Goal: Task Accomplishment & Management: Manage account settings

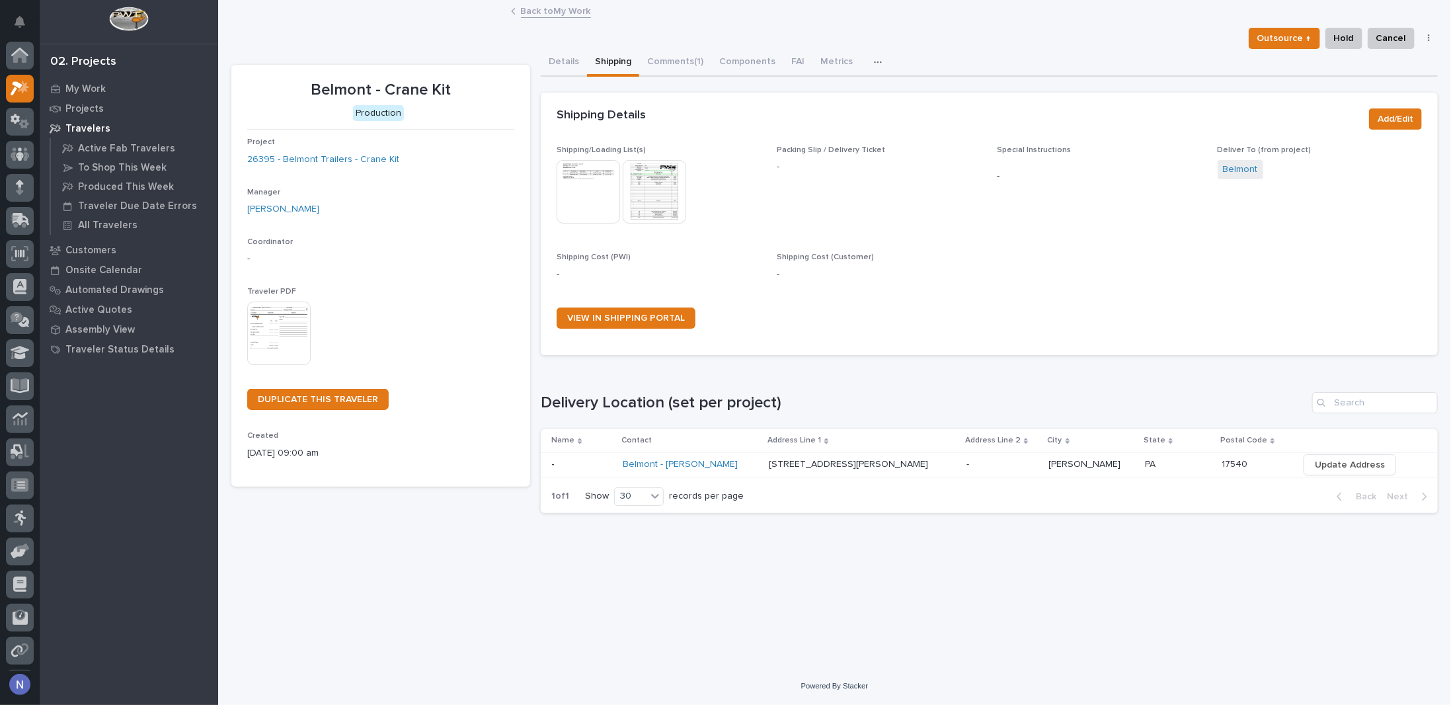
scroll to position [32, 0]
click at [91, 85] on p "My Work" at bounding box center [85, 89] width 40 height 12
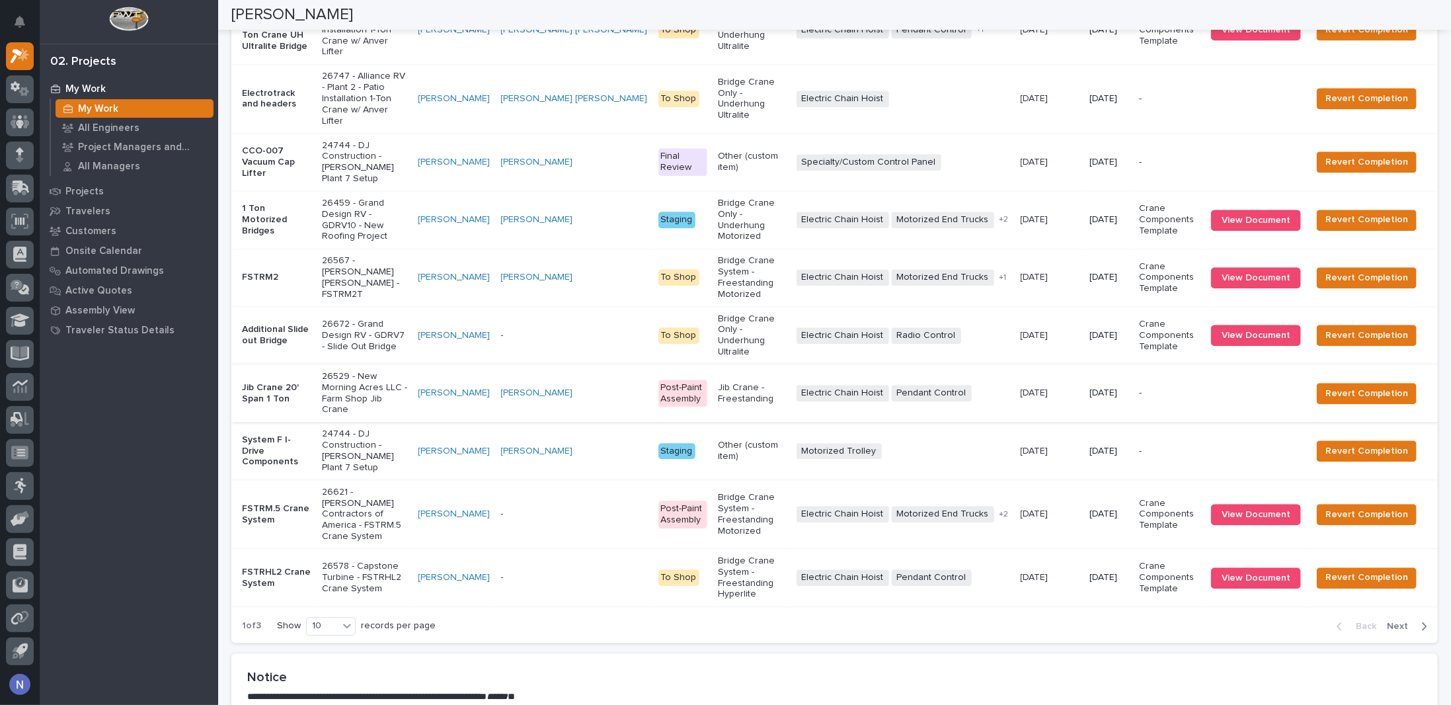
scroll to position [2017, 0]
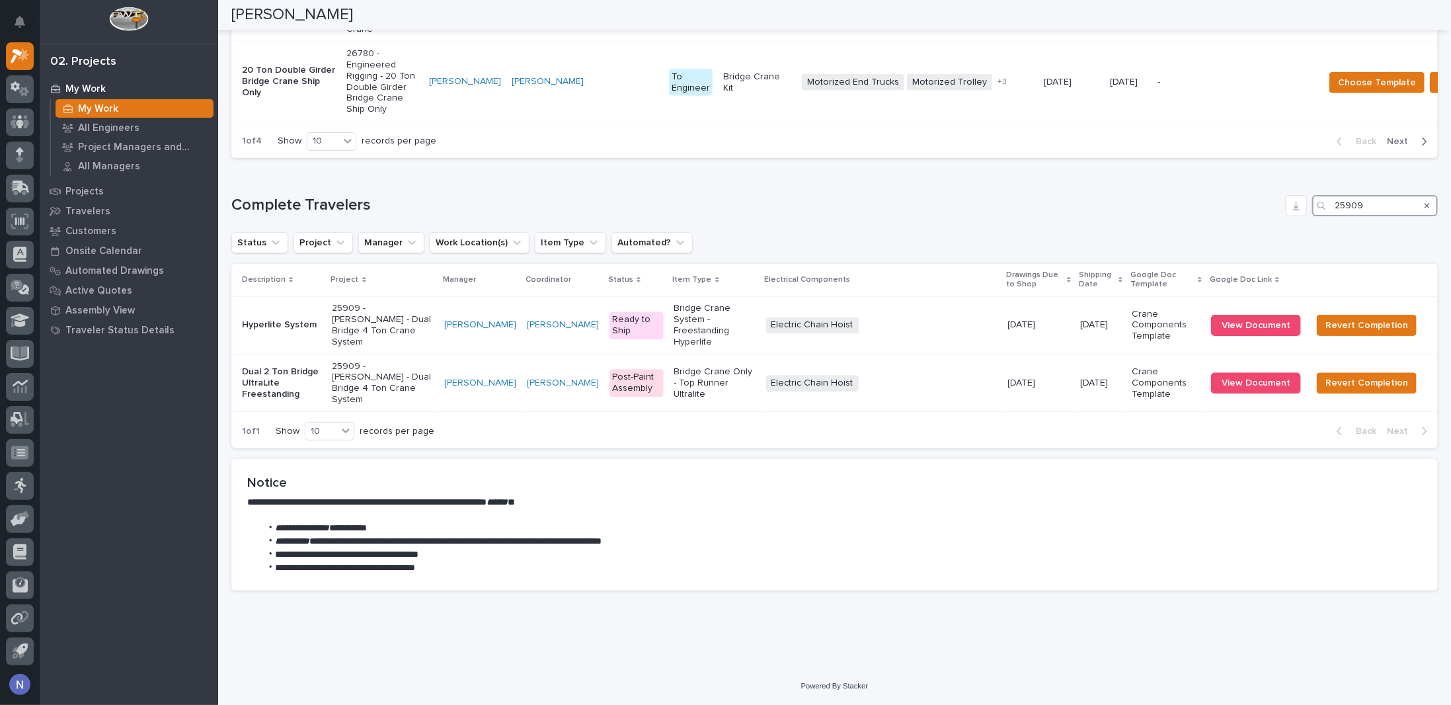
scroll to position [1837, 0]
type input "2"
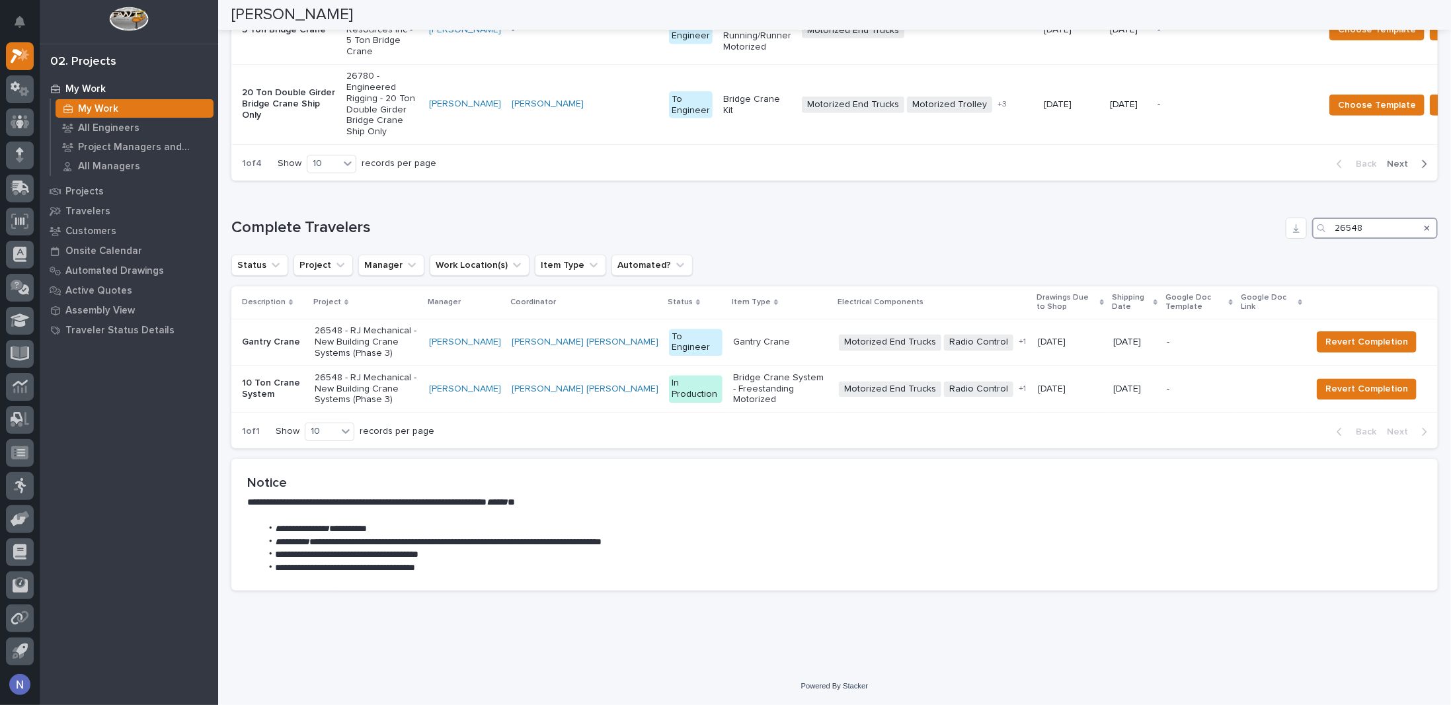
scroll to position [1820, 0]
type input "2"
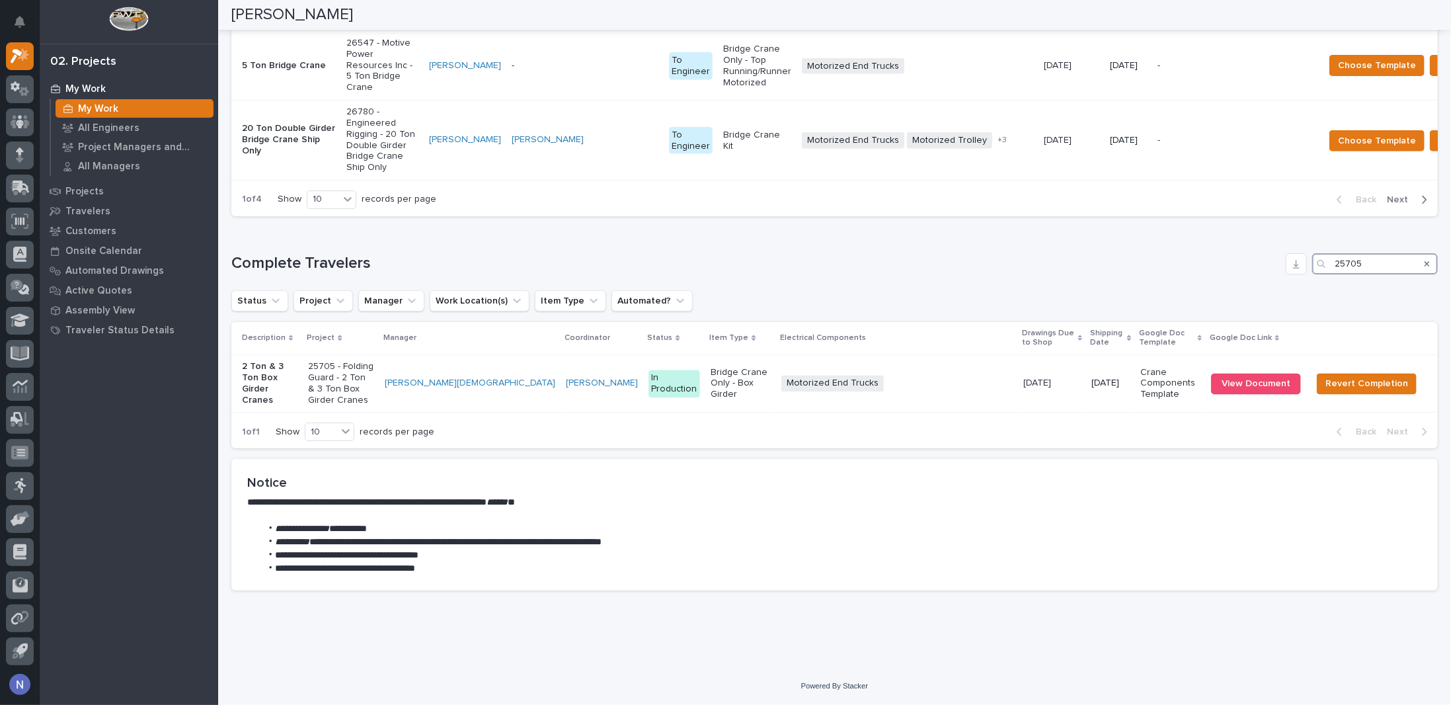
scroll to position [1785, 0]
type input "25705"
click at [389, 403] on div "25705 - Folding Guard - 2 Ton & 3 Ton Box Girder Cranes" at bounding box center [350, 383] width 75 height 55
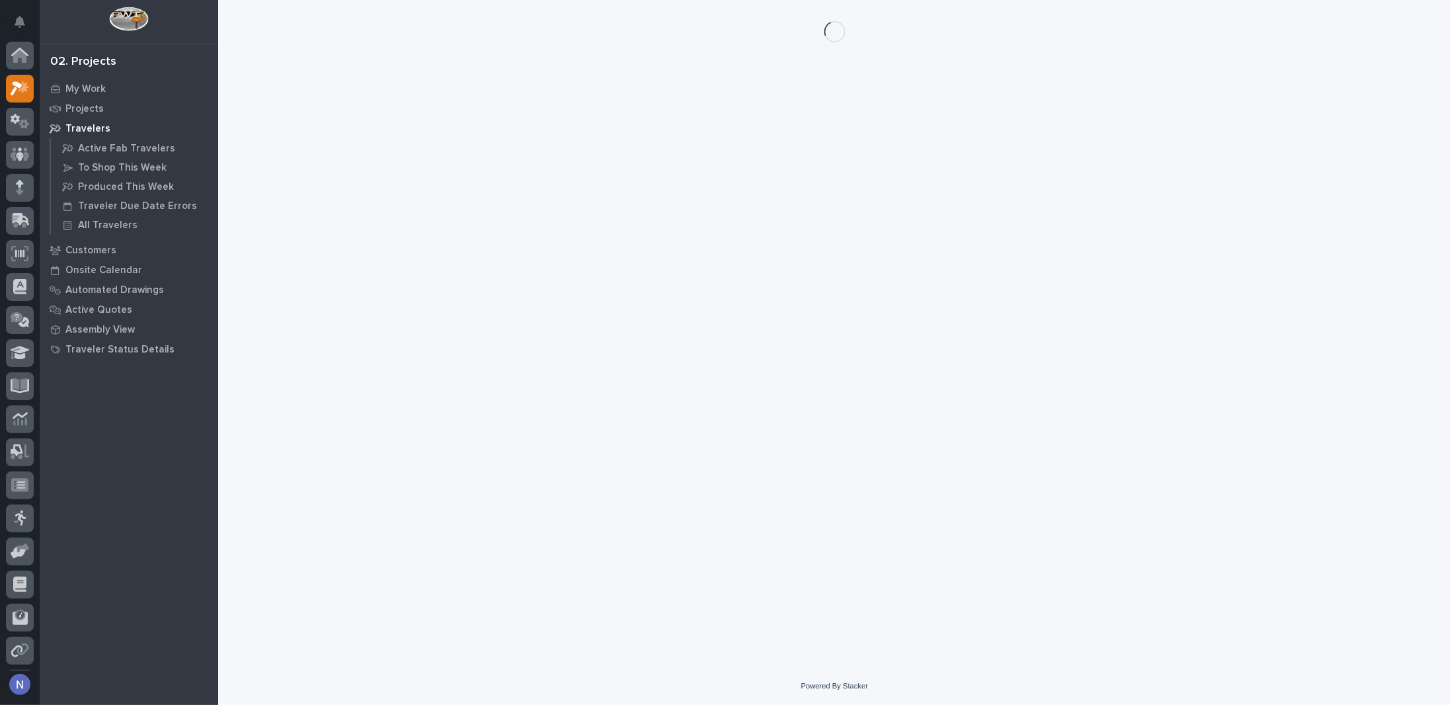
scroll to position [32, 0]
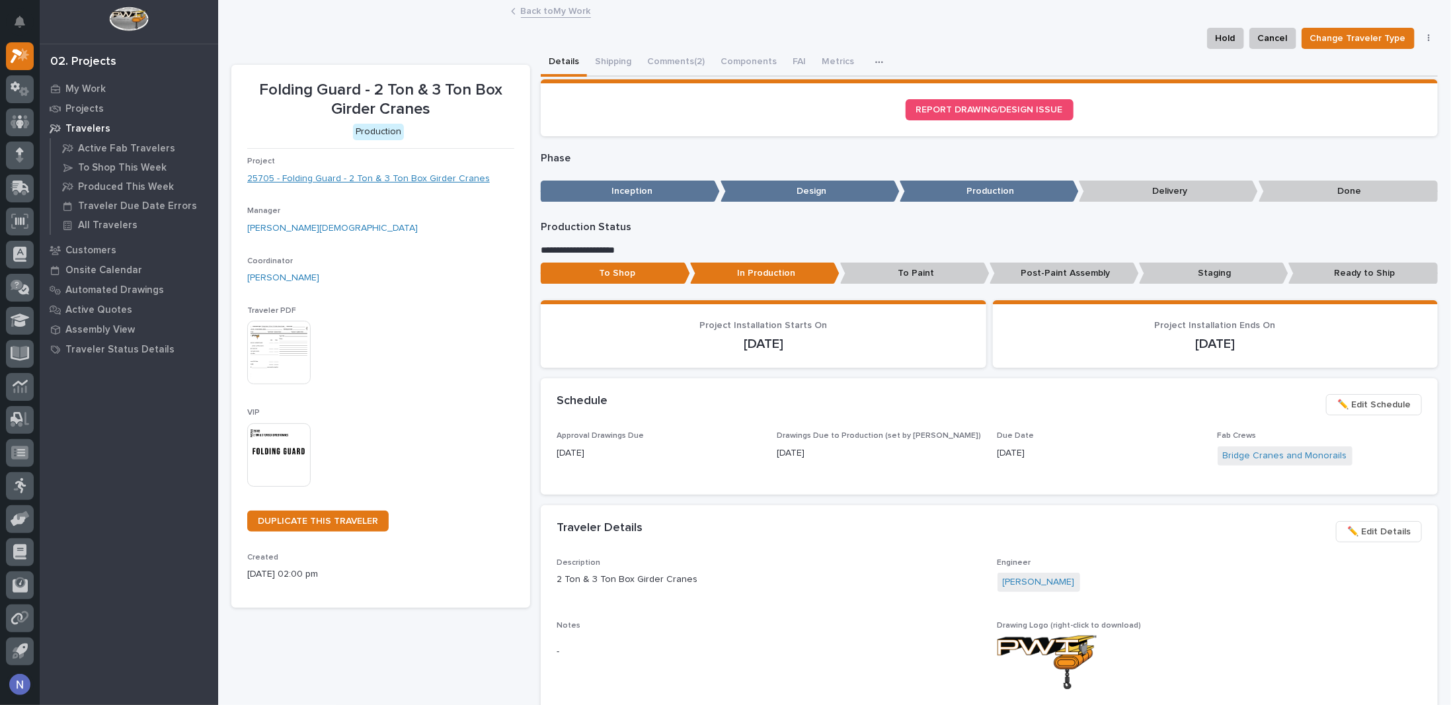
click at [442, 184] on link "25705 - Folding Guard - 2 Ton & 3 Ton Box Girder Cranes" at bounding box center [368, 179] width 243 height 14
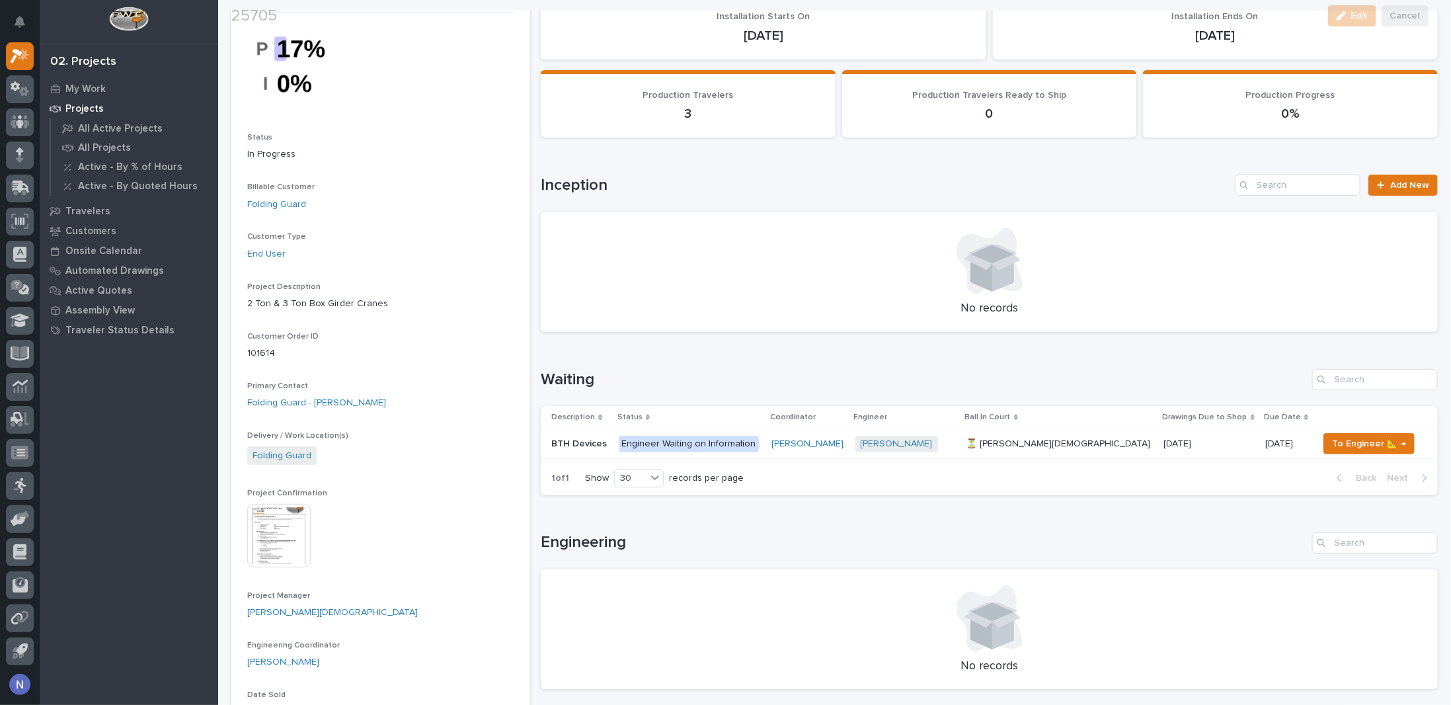
scroll to position [264, 0]
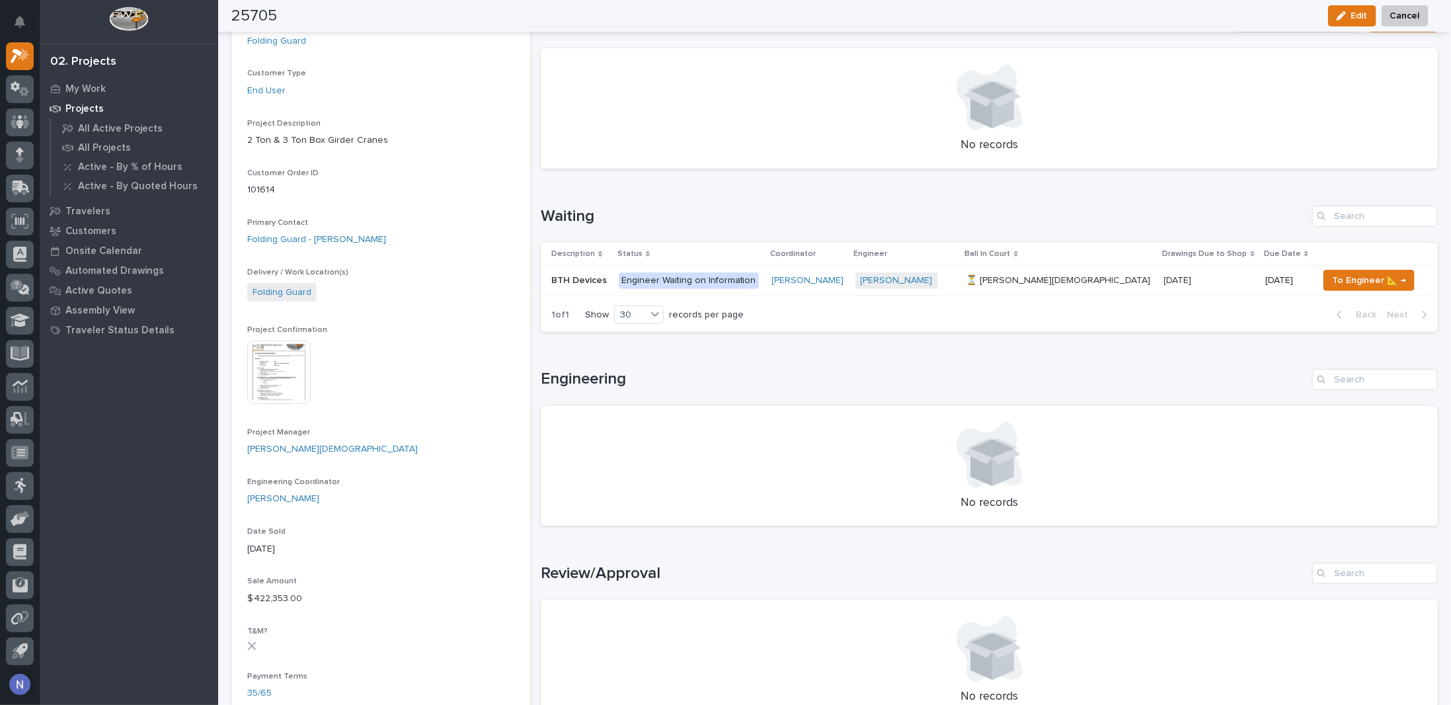
click at [309, 387] on img at bounding box center [278, 372] width 63 height 63
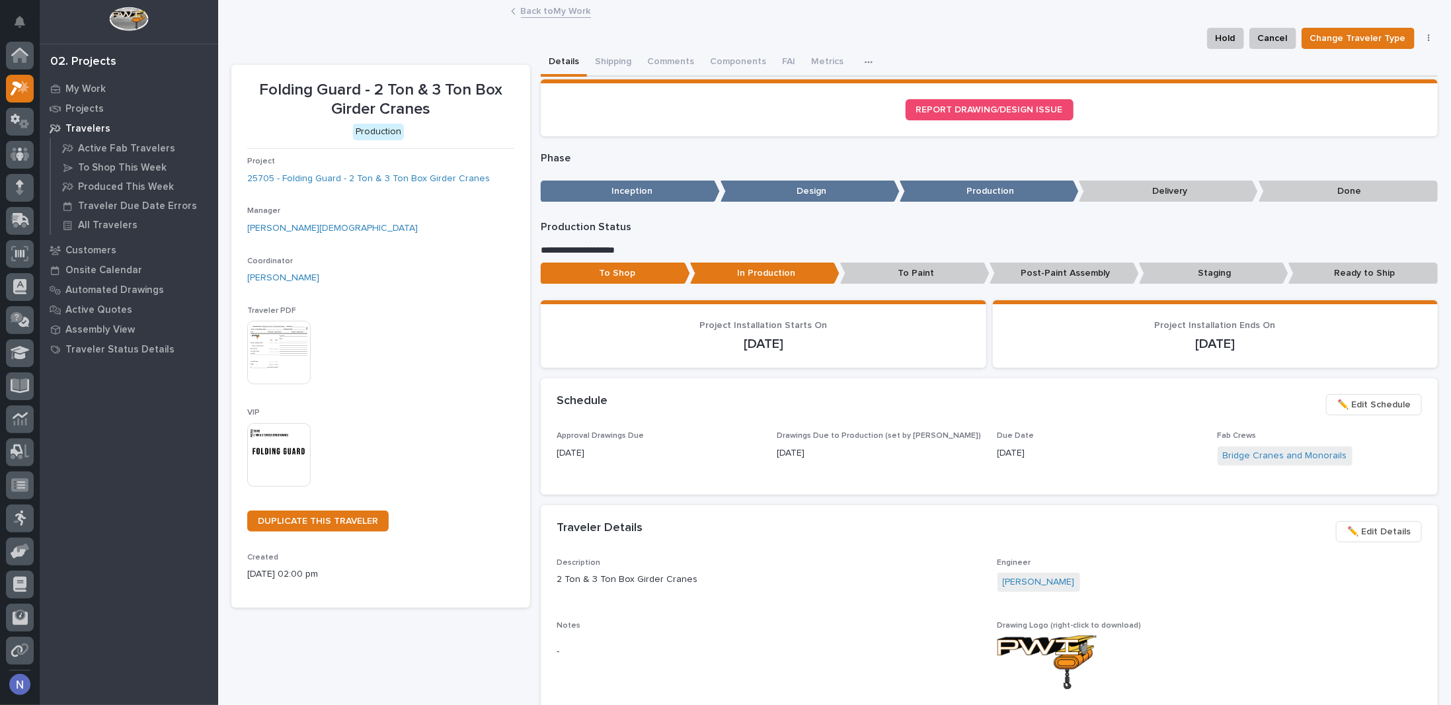
scroll to position [32, 0]
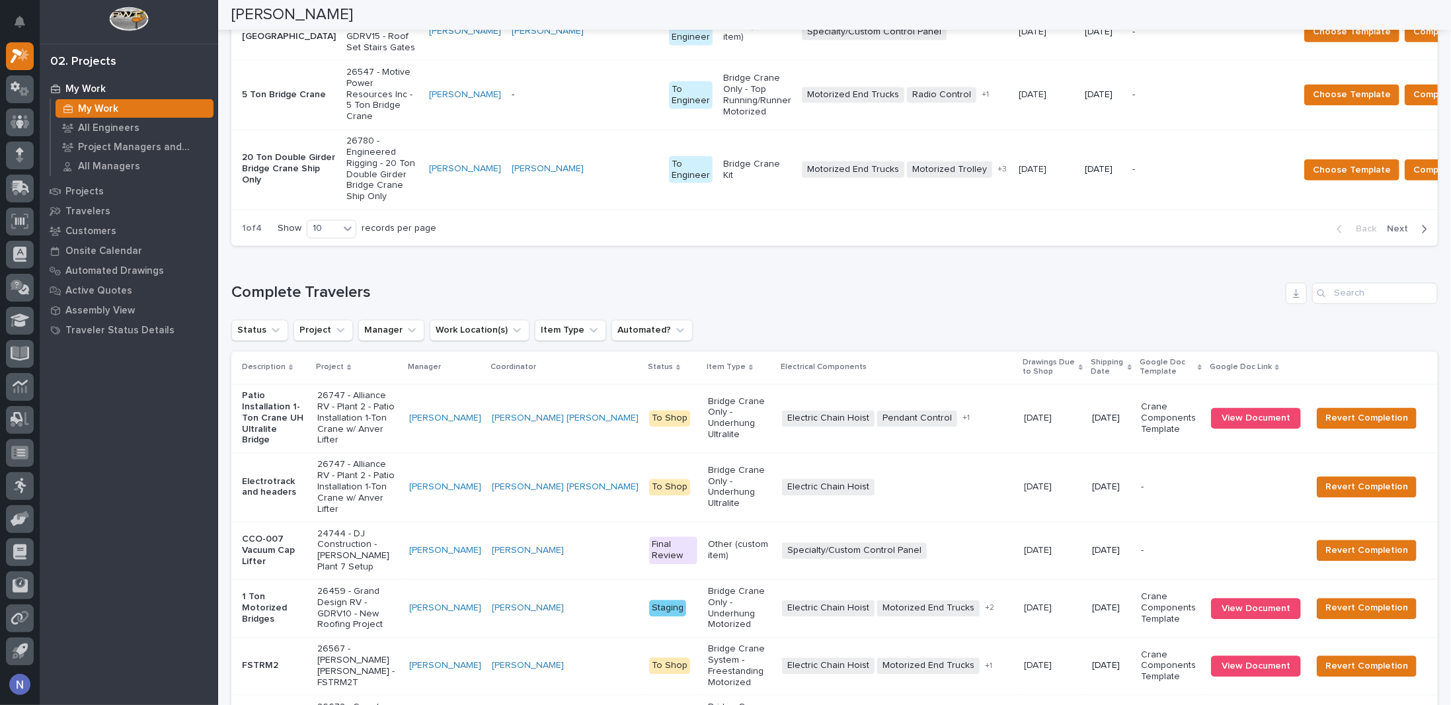
scroll to position [1769, 0]
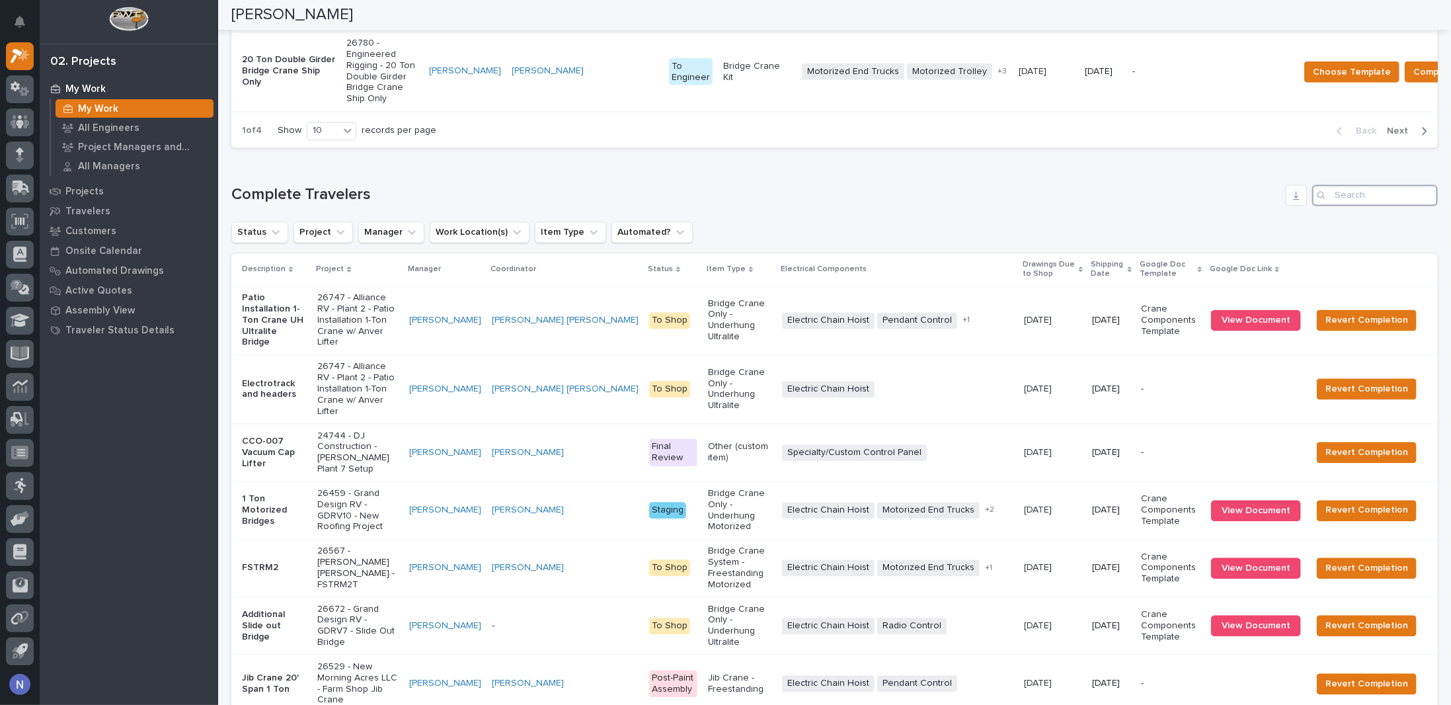
click at [1348, 206] on input "Search" at bounding box center [1376, 194] width 126 height 21
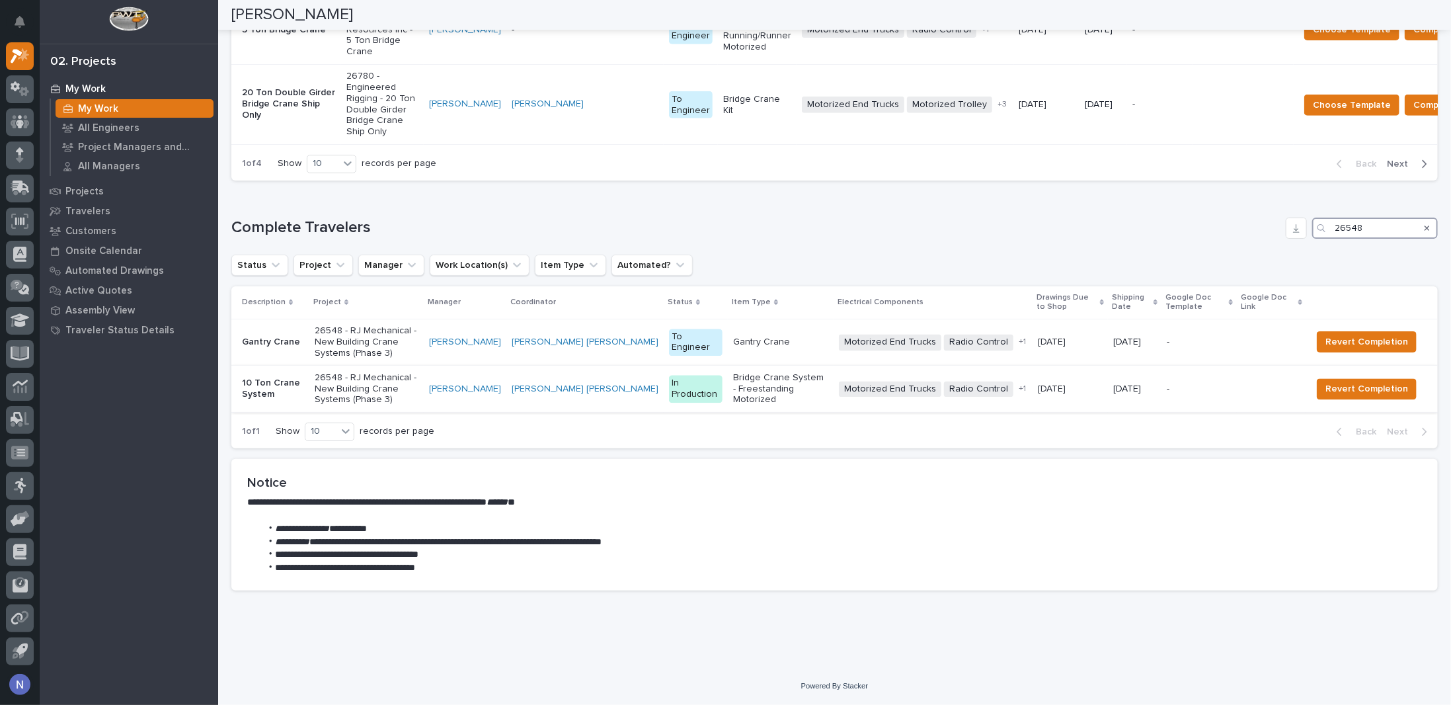
type input "26548"
click at [664, 413] on td "In Production" at bounding box center [696, 389] width 64 height 47
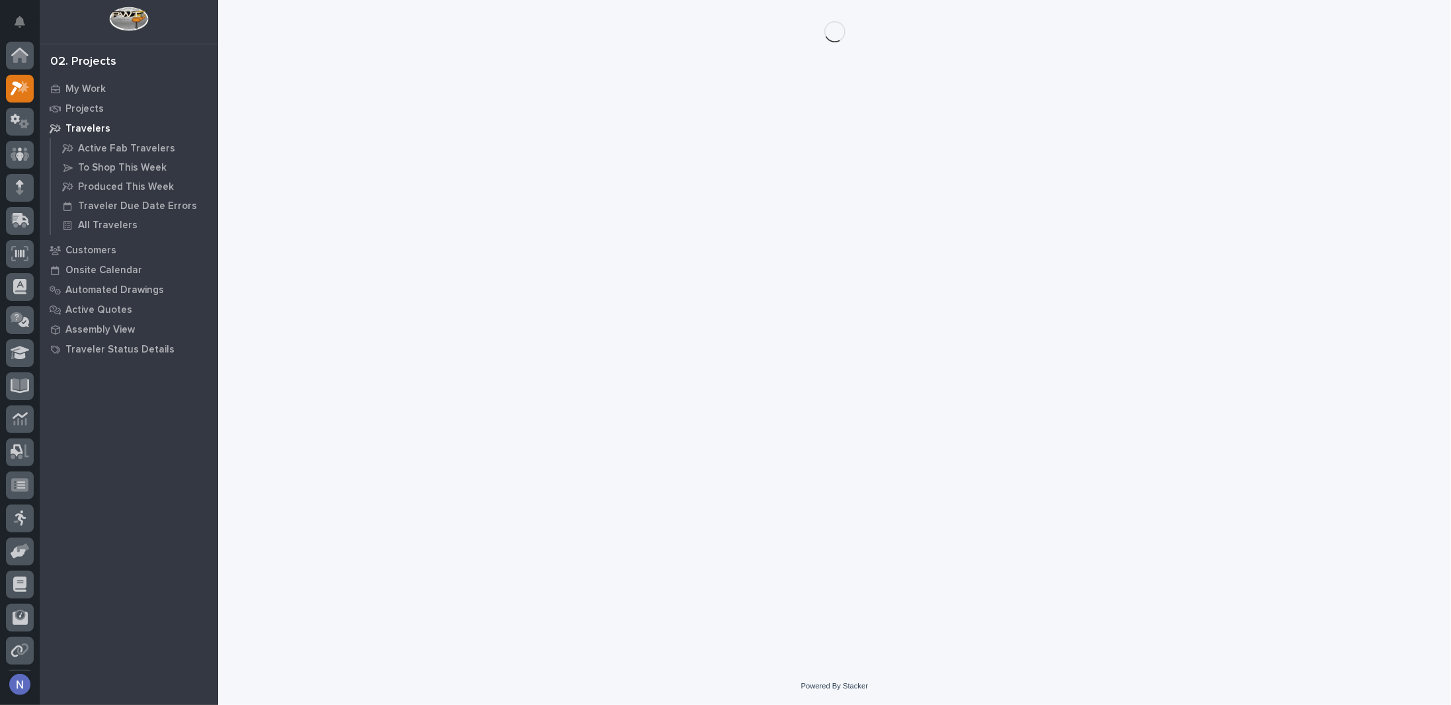
scroll to position [32, 0]
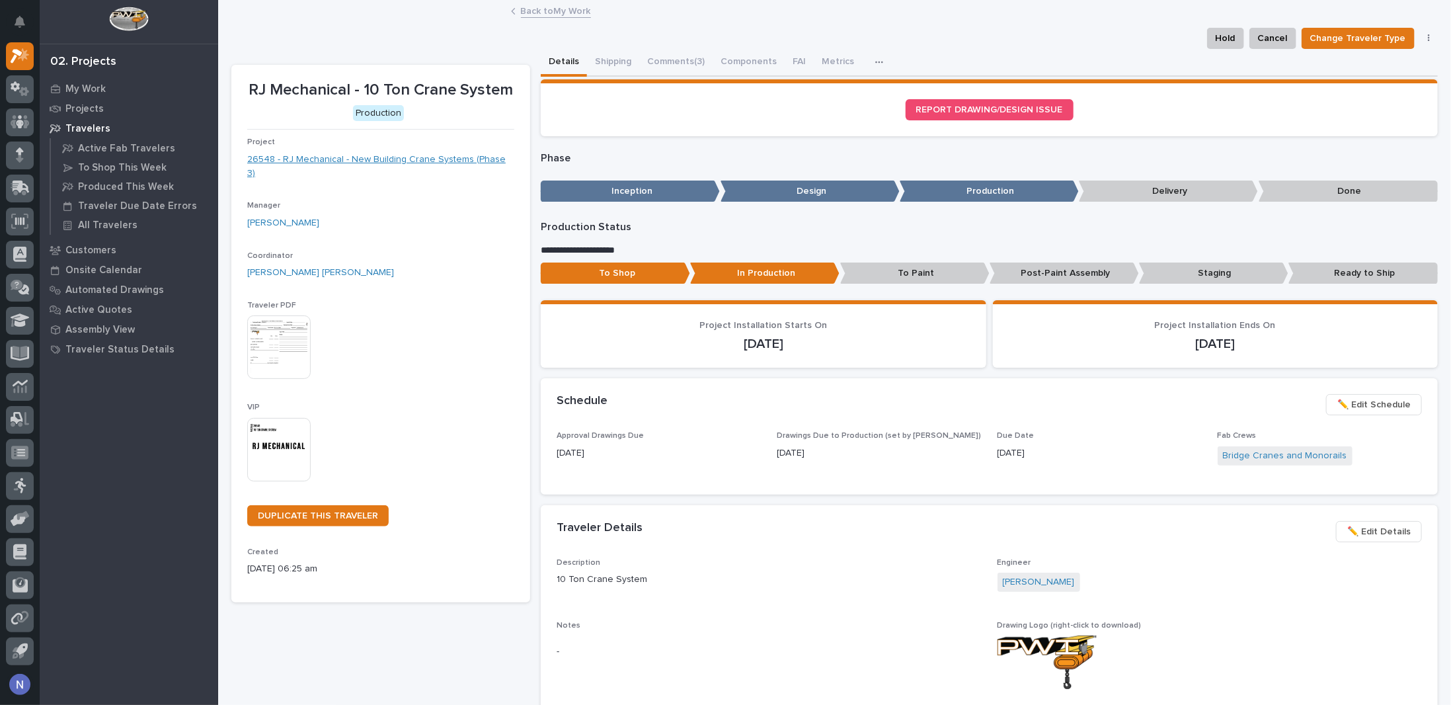
click at [459, 161] on link "26548 - RJ Mechanical - New Building Crane Systems (Phase 3)" at bounding box center [380, 167] width 267 height 28
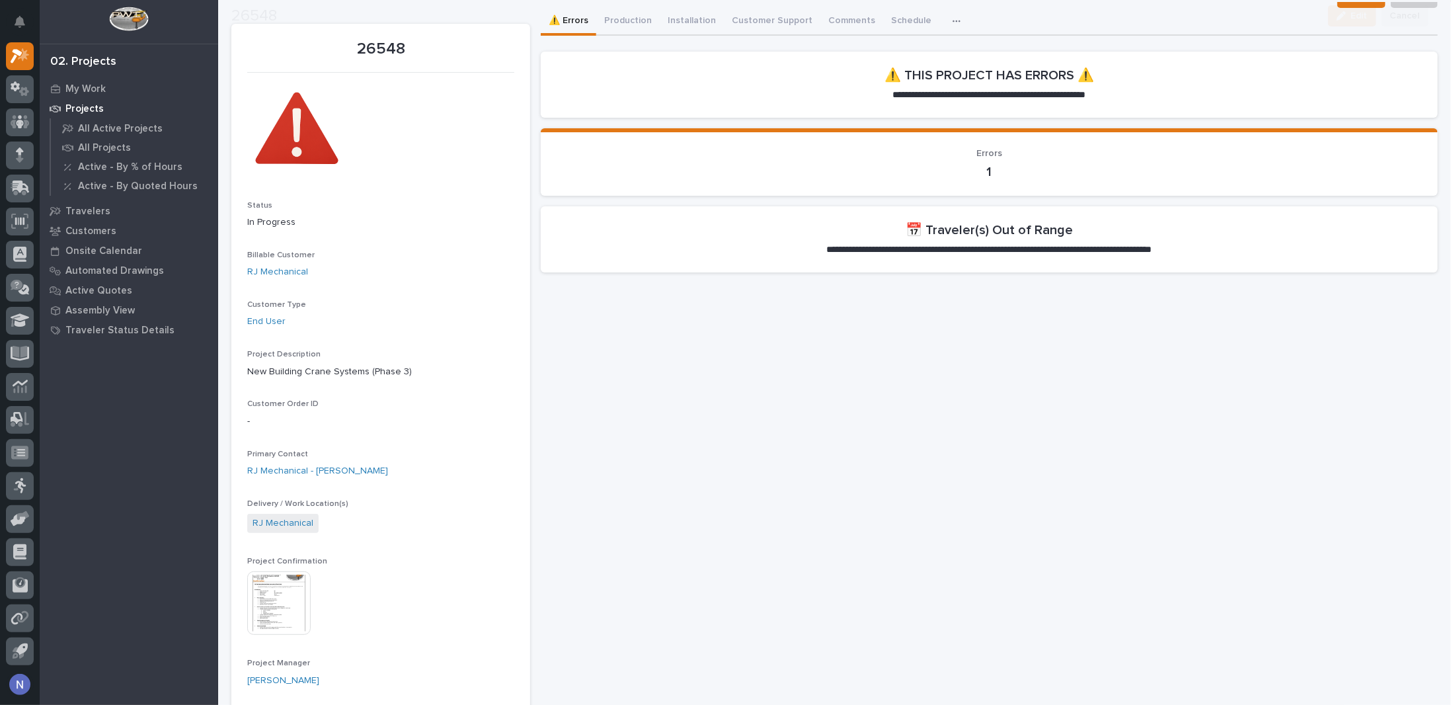
scroll to position [110, 0]
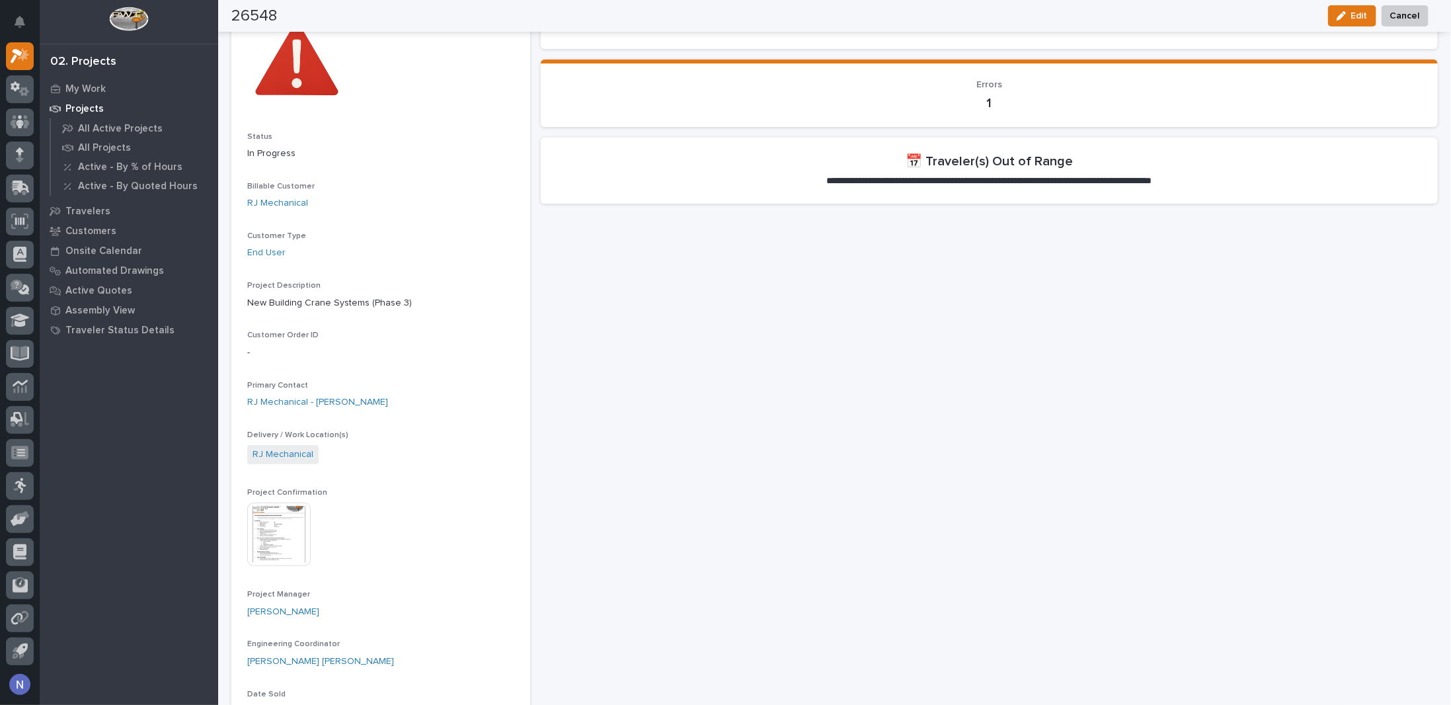
click at [284, 534] on img at bounding box center [278, 534] width 63 height 63
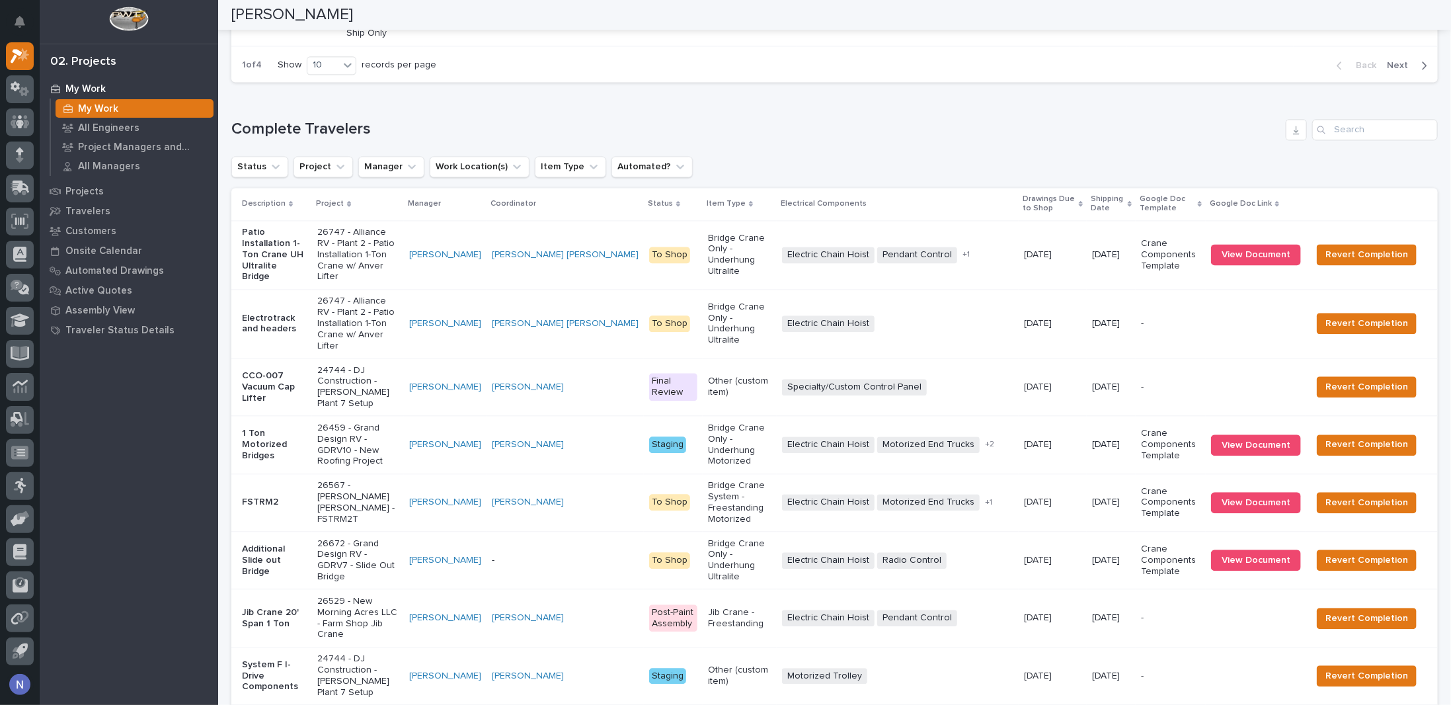
scroll to position [1835, 0]
click at [1397, 140] on input "Search" at bounding box center [1376, 128] width 126 height 21
type input "25487"
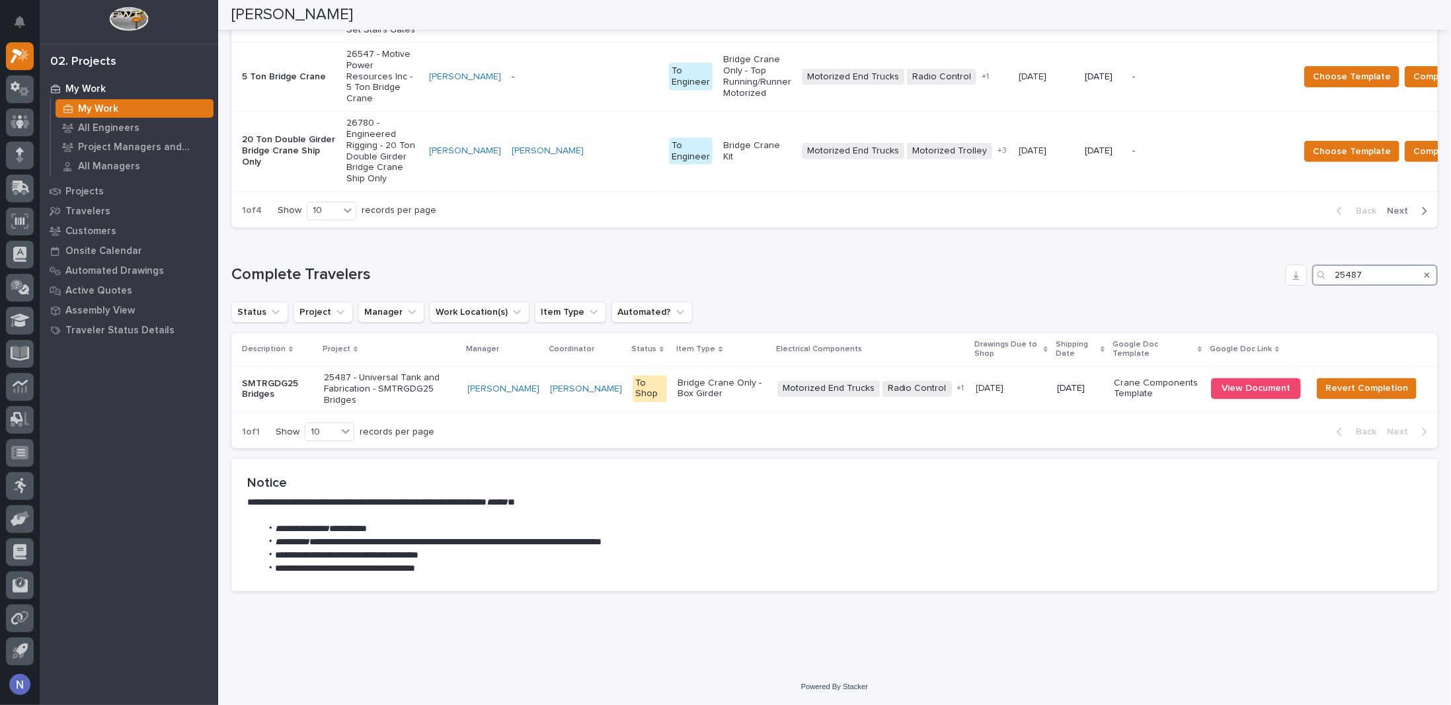
scroll to position [1752, 0]
click at [745, 401] on p "Bridge Crane Only - Box Girder" at bounding box center [722, 389] width 89 height 22
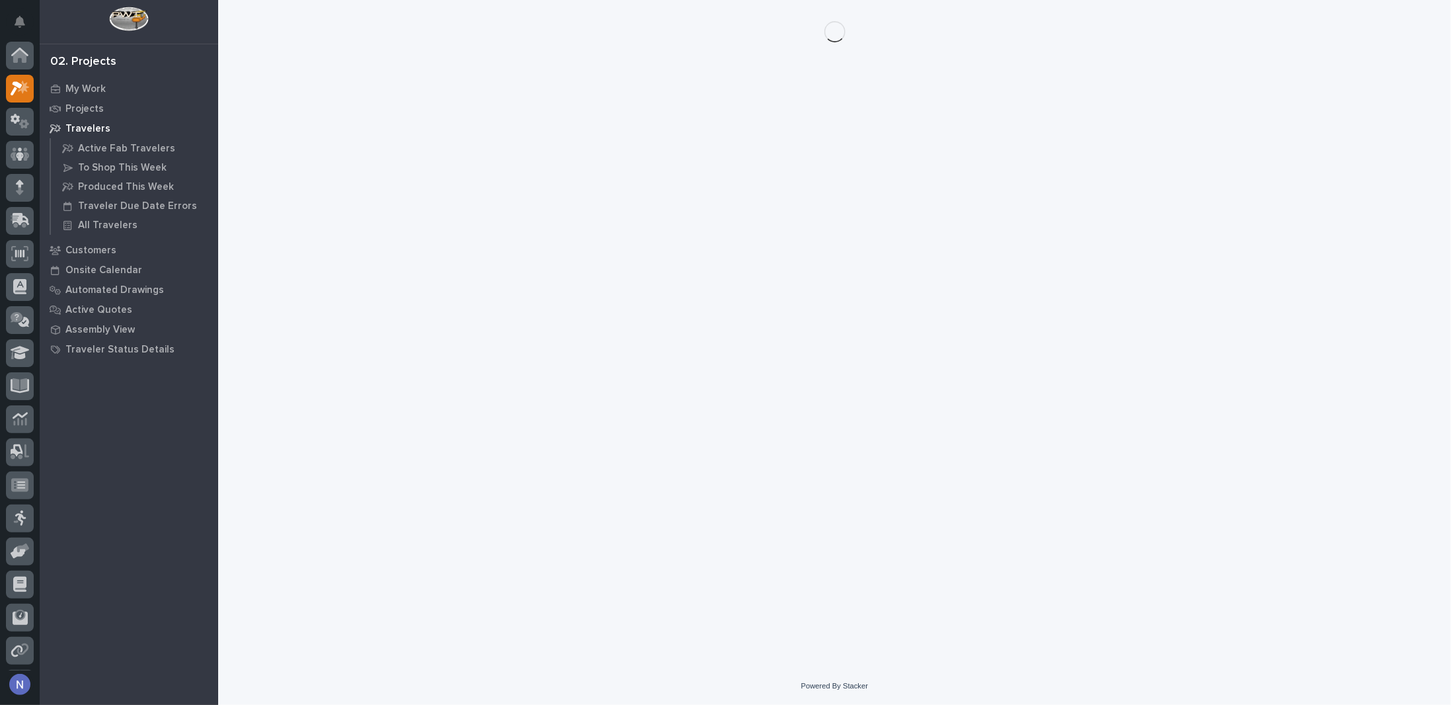
scroll to position [32, 0]
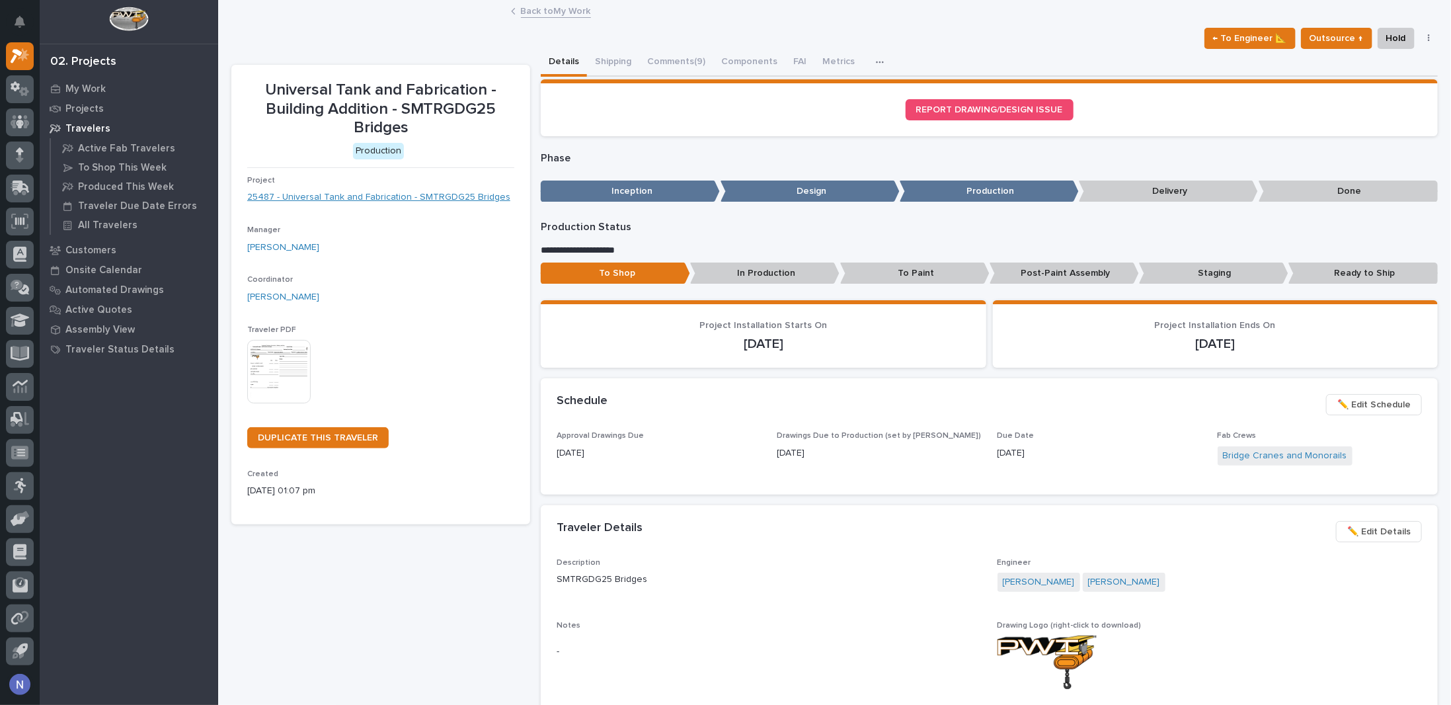
click at [500, 198] on link "25487 - Universal Tank and Fabrication - SMTRGDG25 Bridges" at bounding box center [378, 197] width 263 height 14
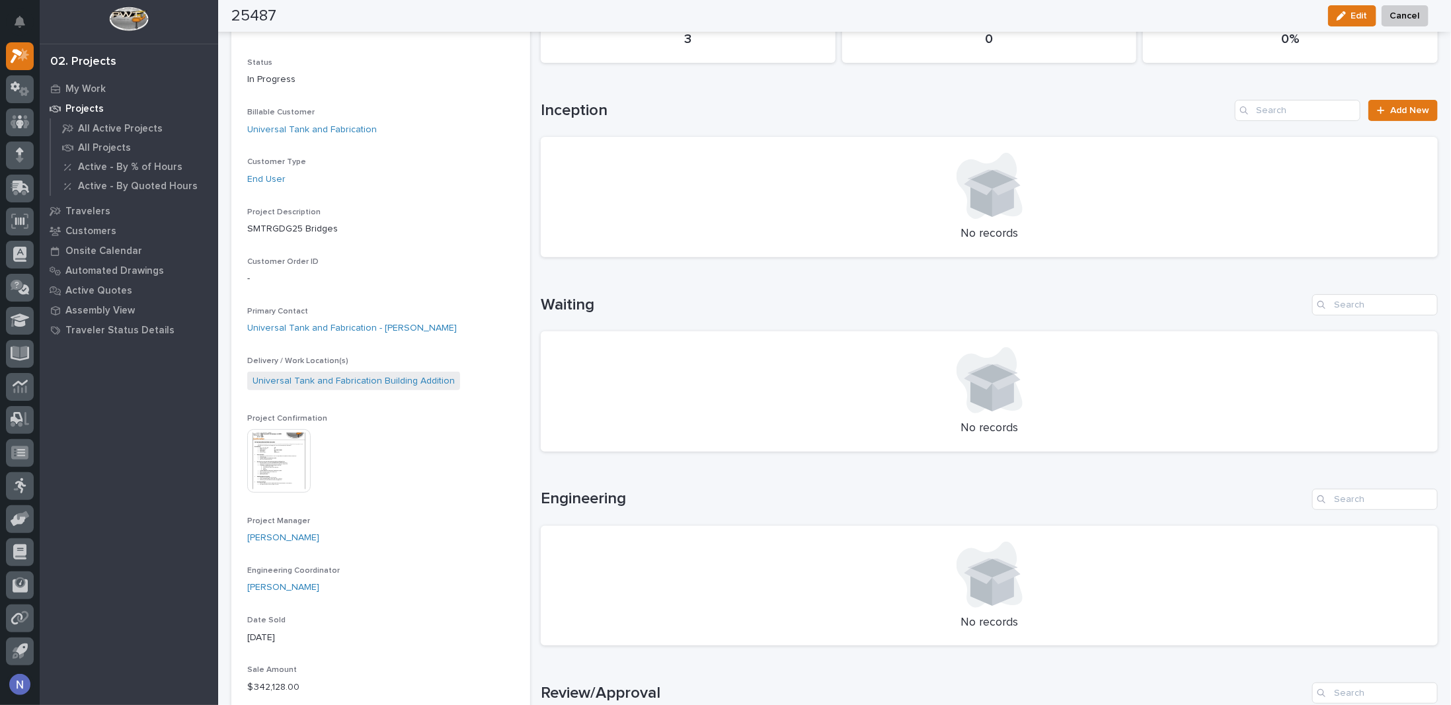
scroll to position [242, 0]
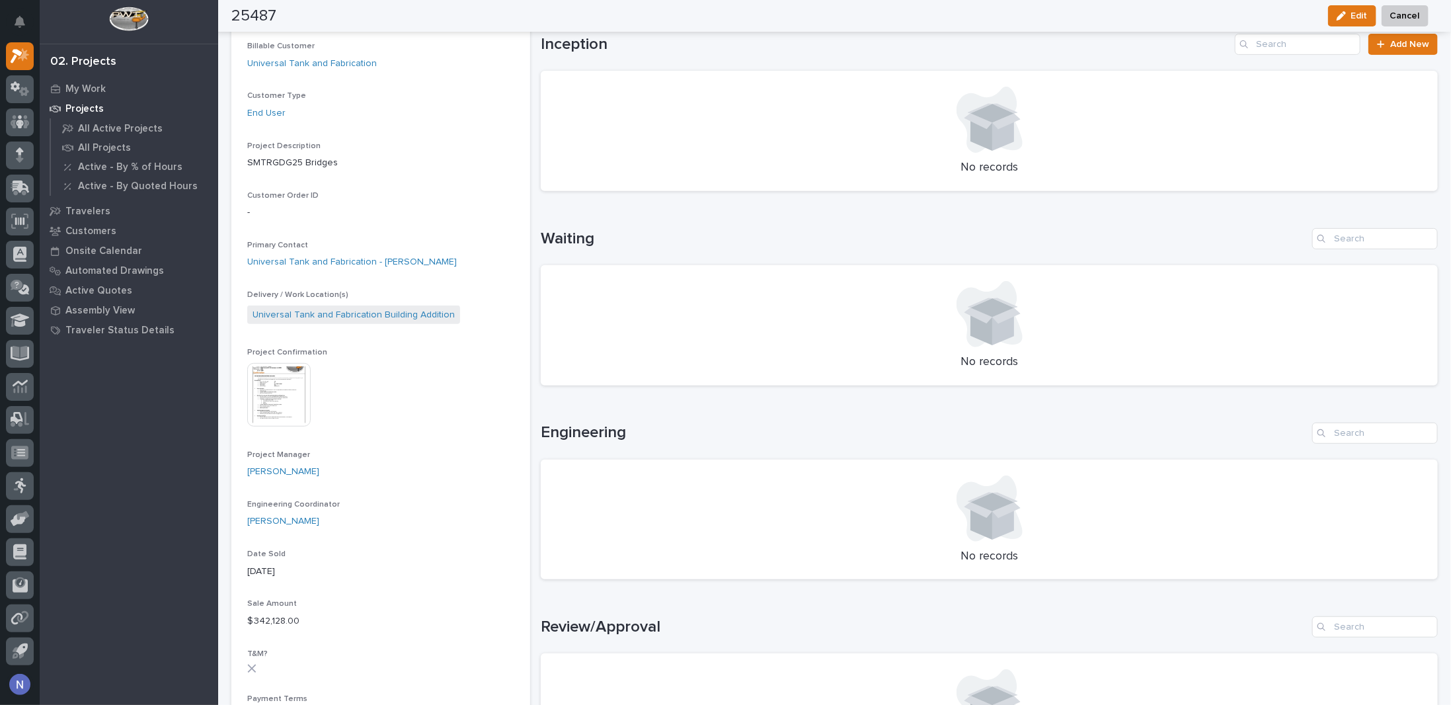
click at [286, 397] on img at bounding box center [278, 394] width 63 height 63
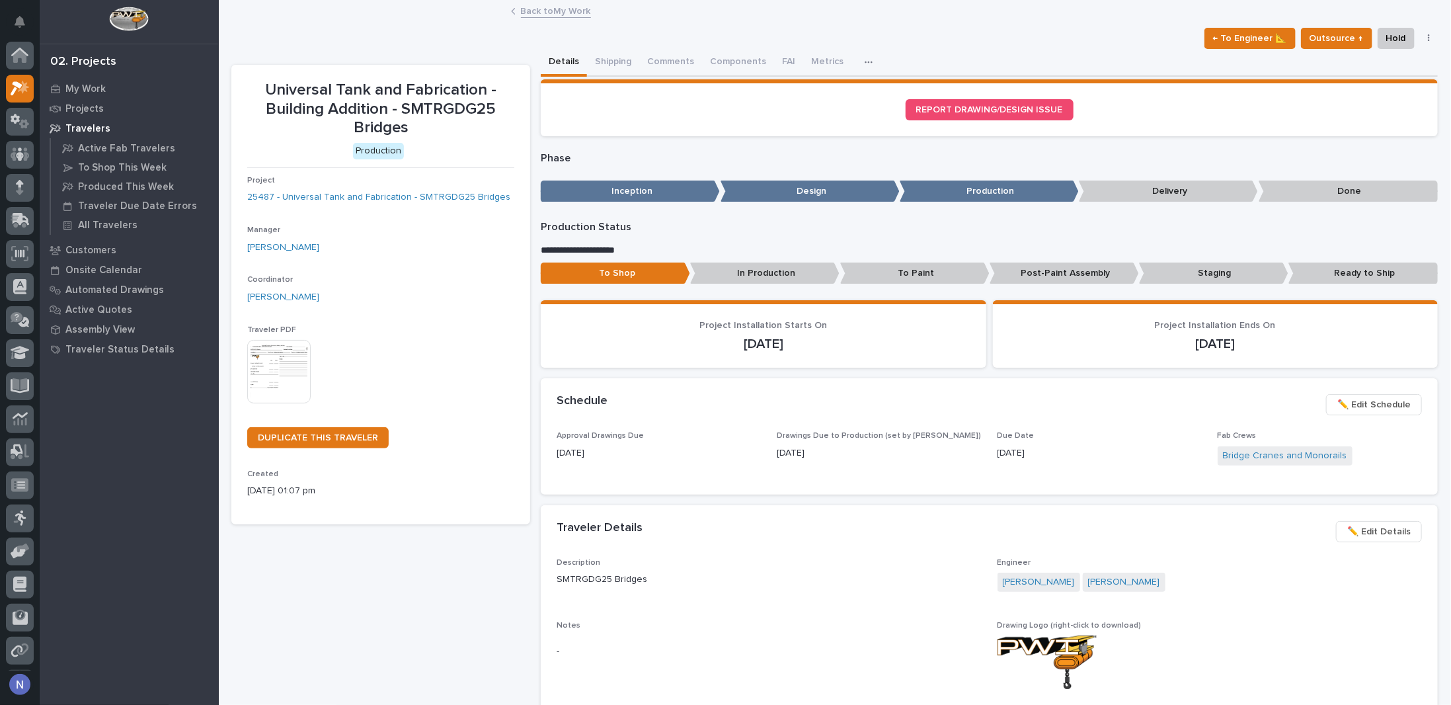
scroll to position [32, 0]
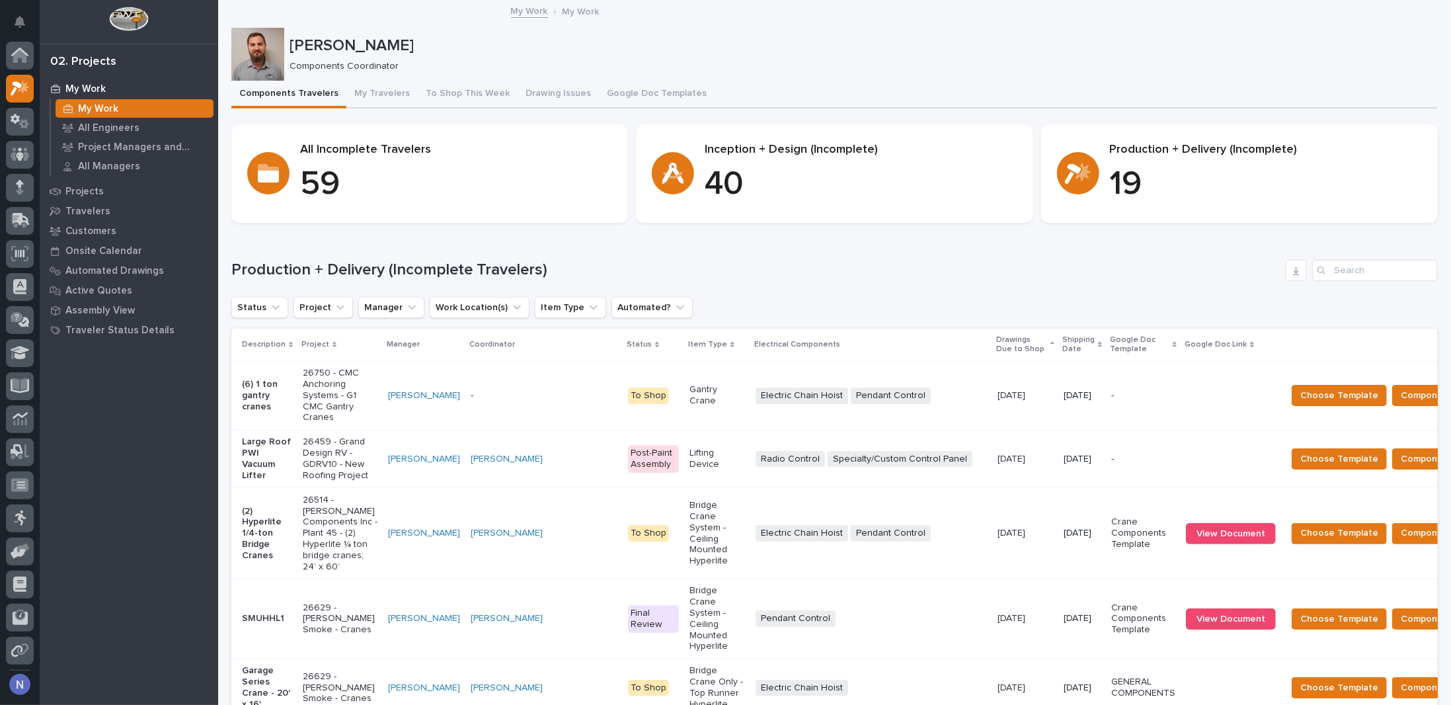
scroll to position [32, 0]
click at [1401, 541] on span "Components Complete" at bounding box center [1452, 533] width 102 height 16
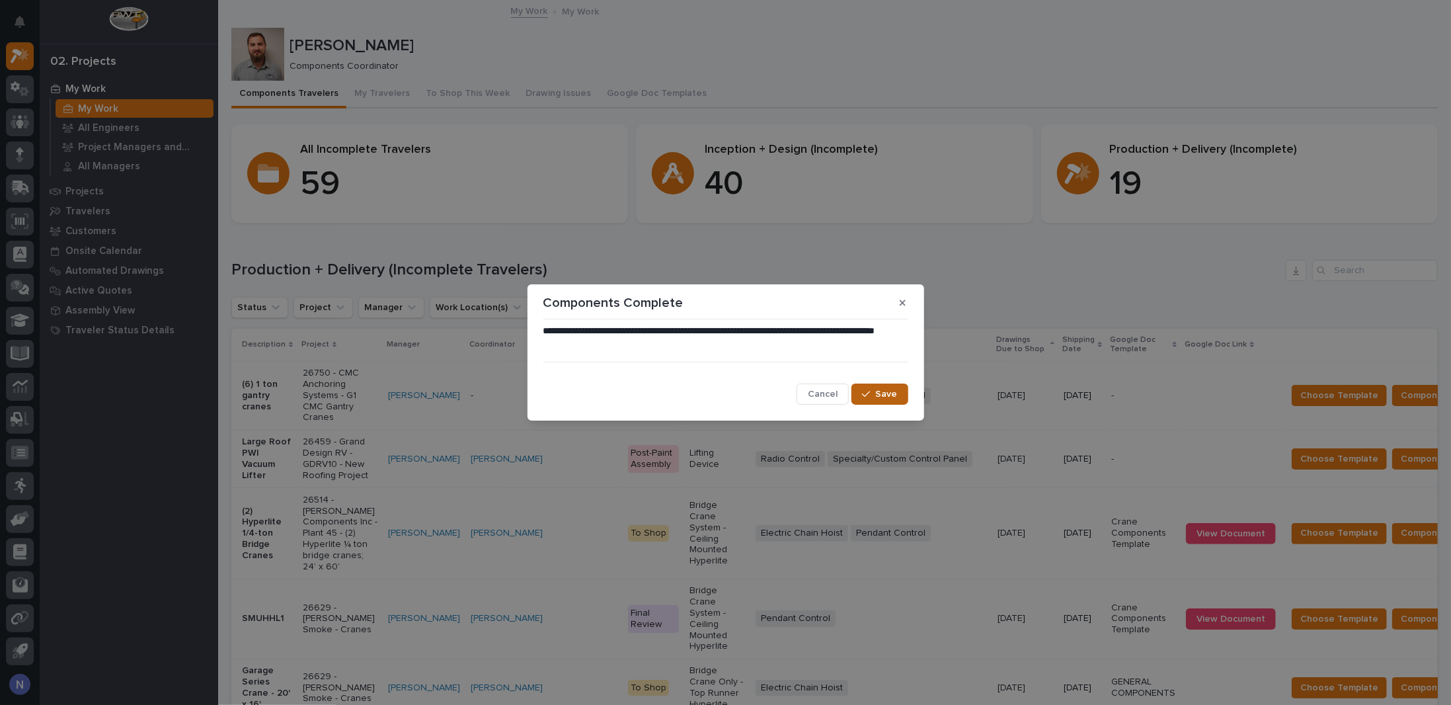
click at [879, 392] on span "Save" at bounding box center [887, 394] width 22 height 12
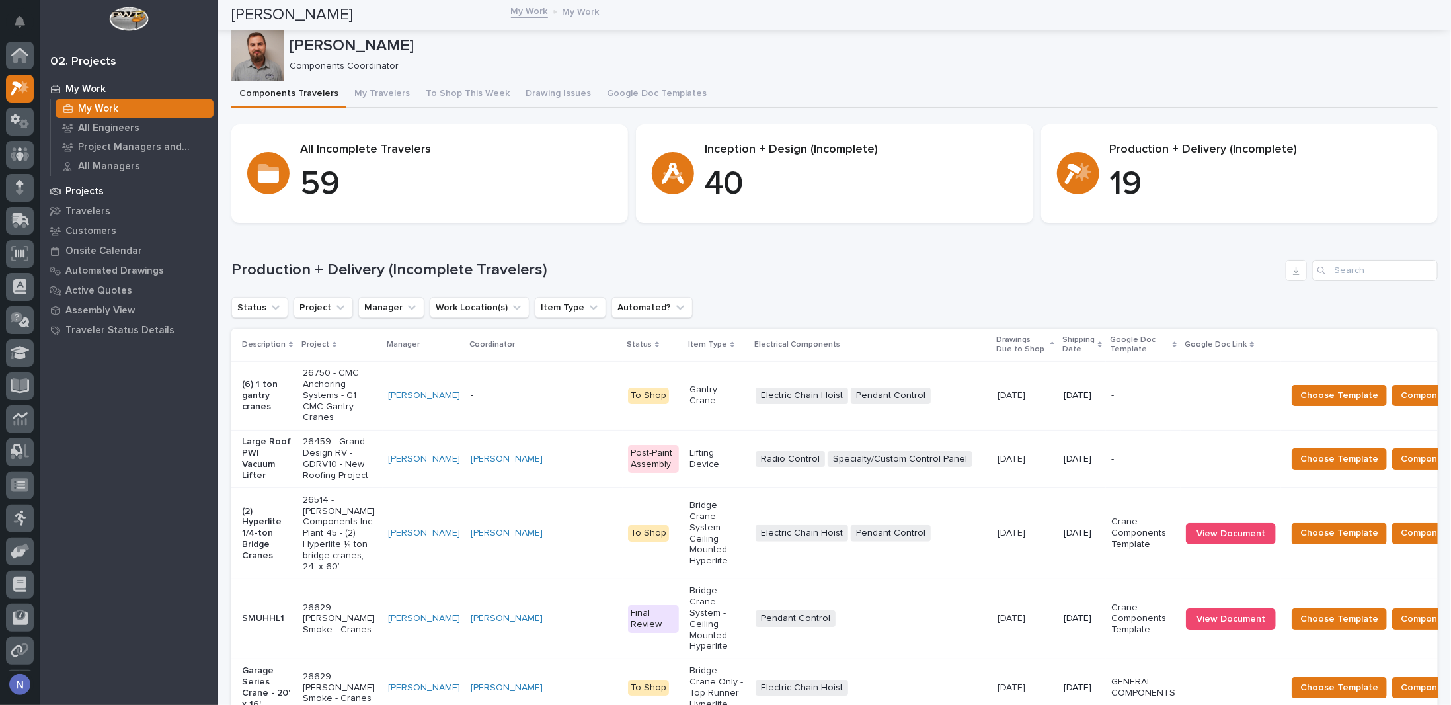
scroll to position [32, 0]
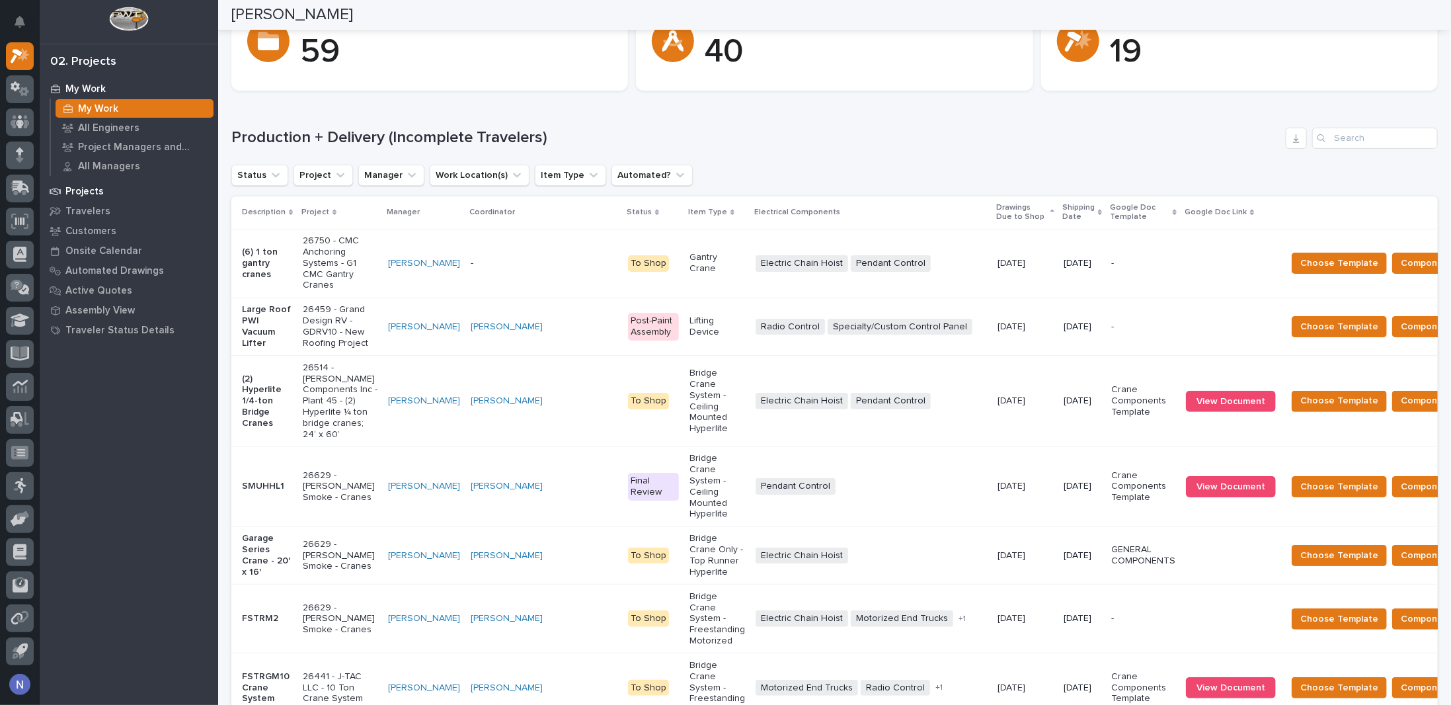
click at [101, 188] on p "Projects" at bounding box center [84, 192] width 38 height 12
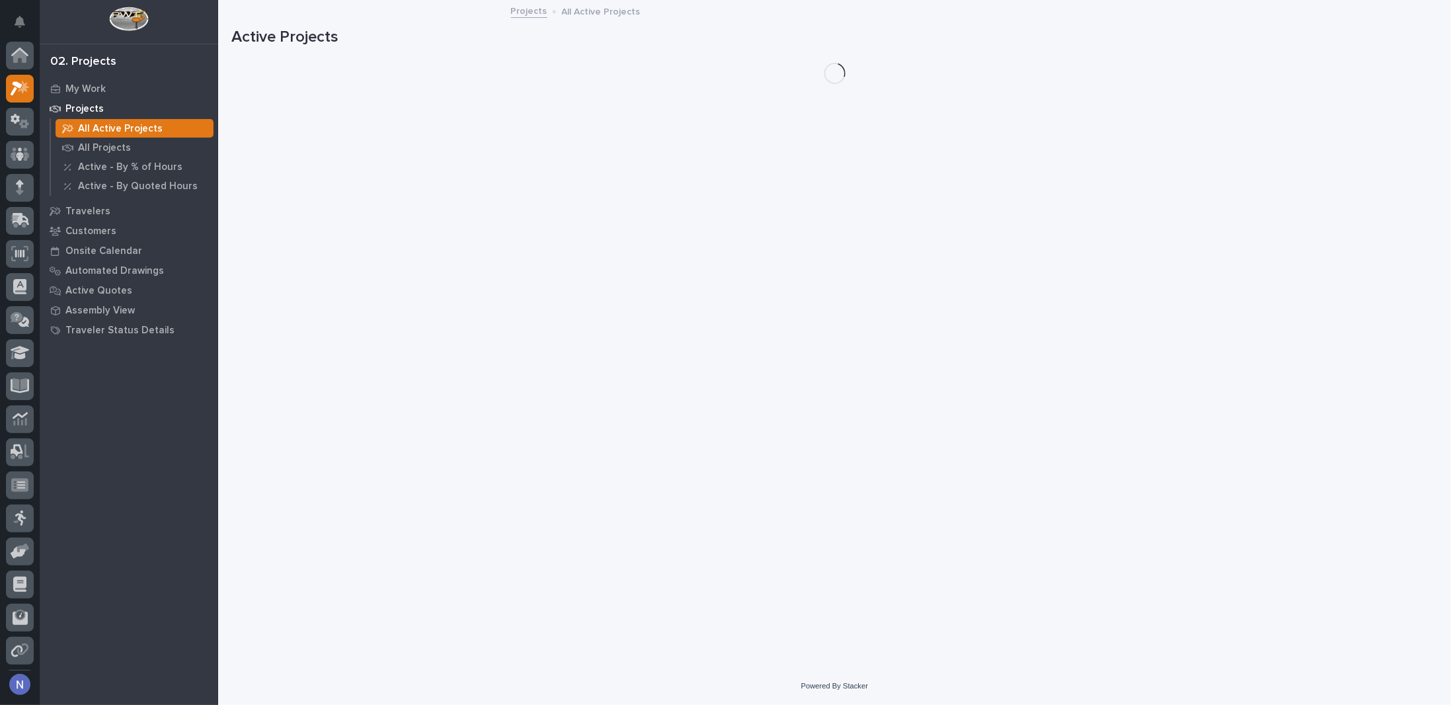
scroll to position [32, 0]
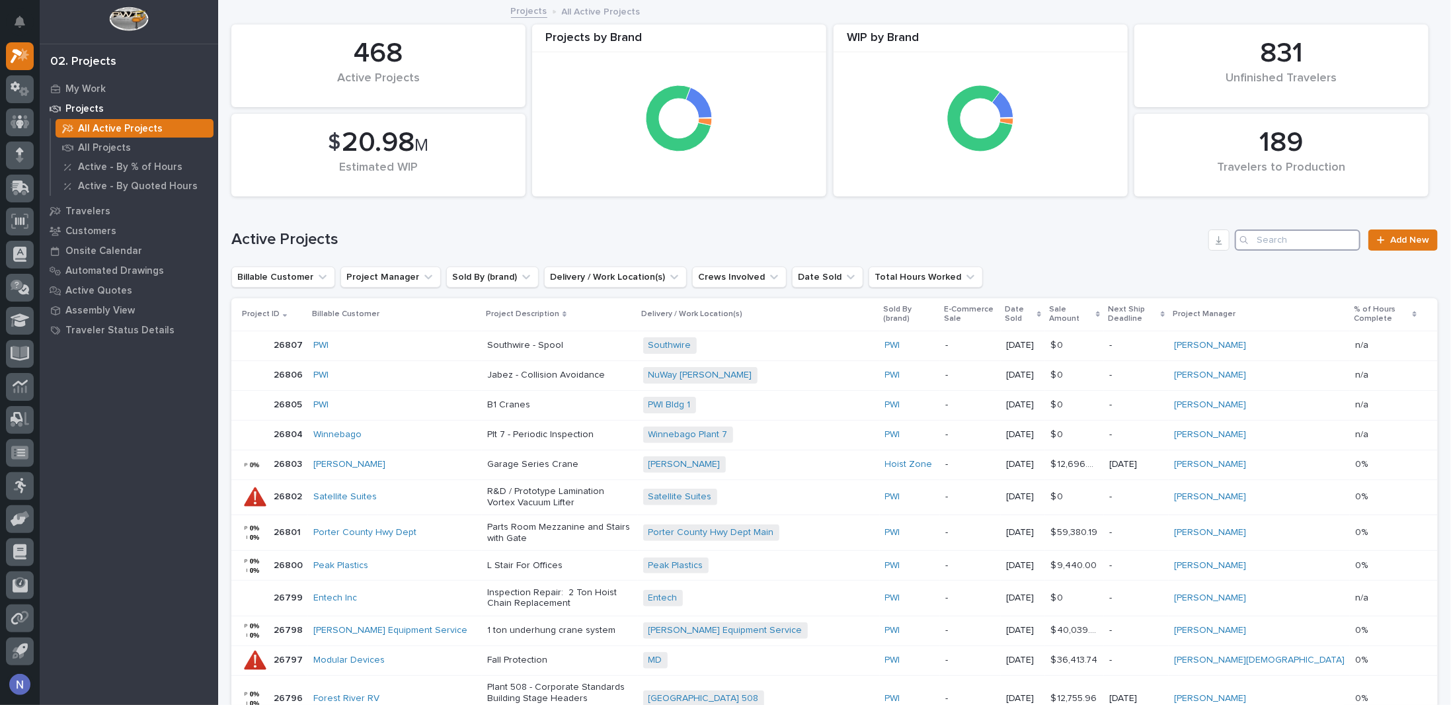
click at [1274, 246] on input "Search" at bounding box center [1298, 239] width 126 height 21
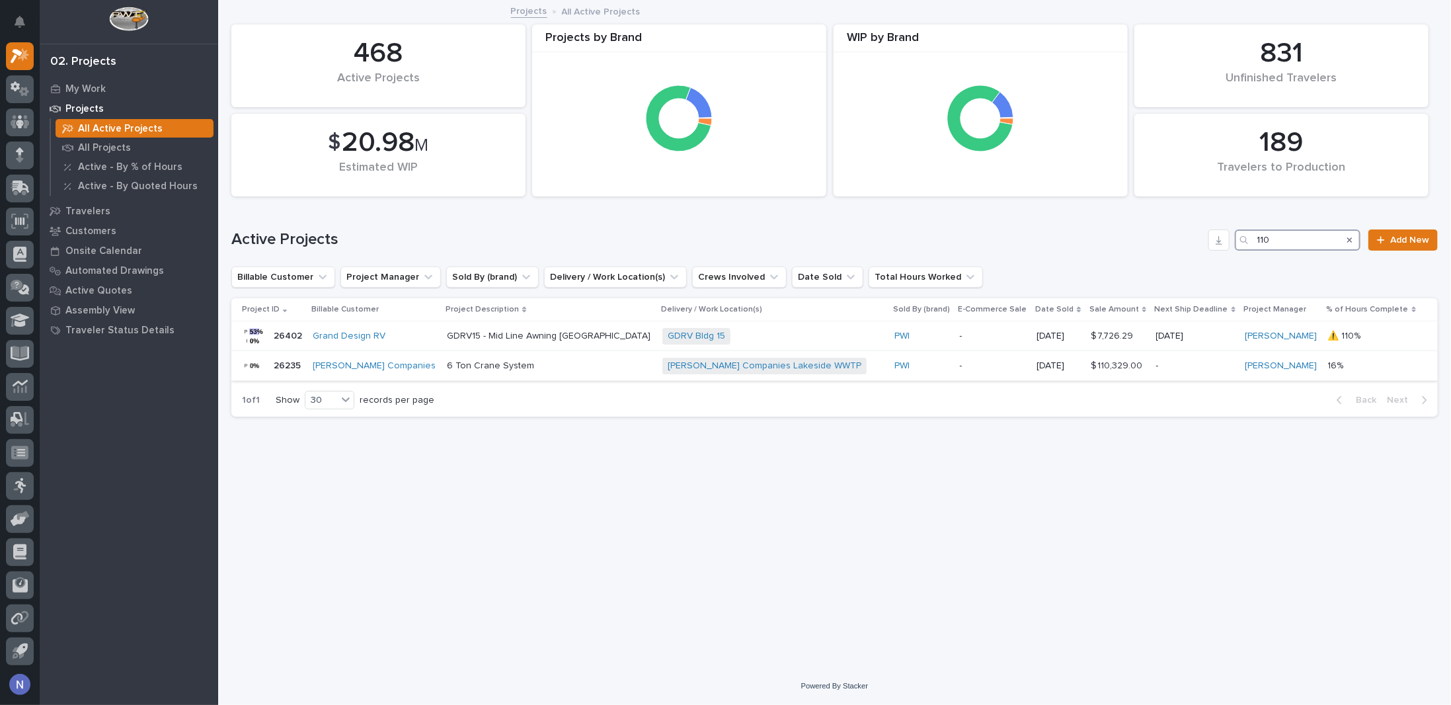
type input "110"
click at [585, 362] on p "6 Ton Crane System" at bounding box center [549, 365] width 204 height 11
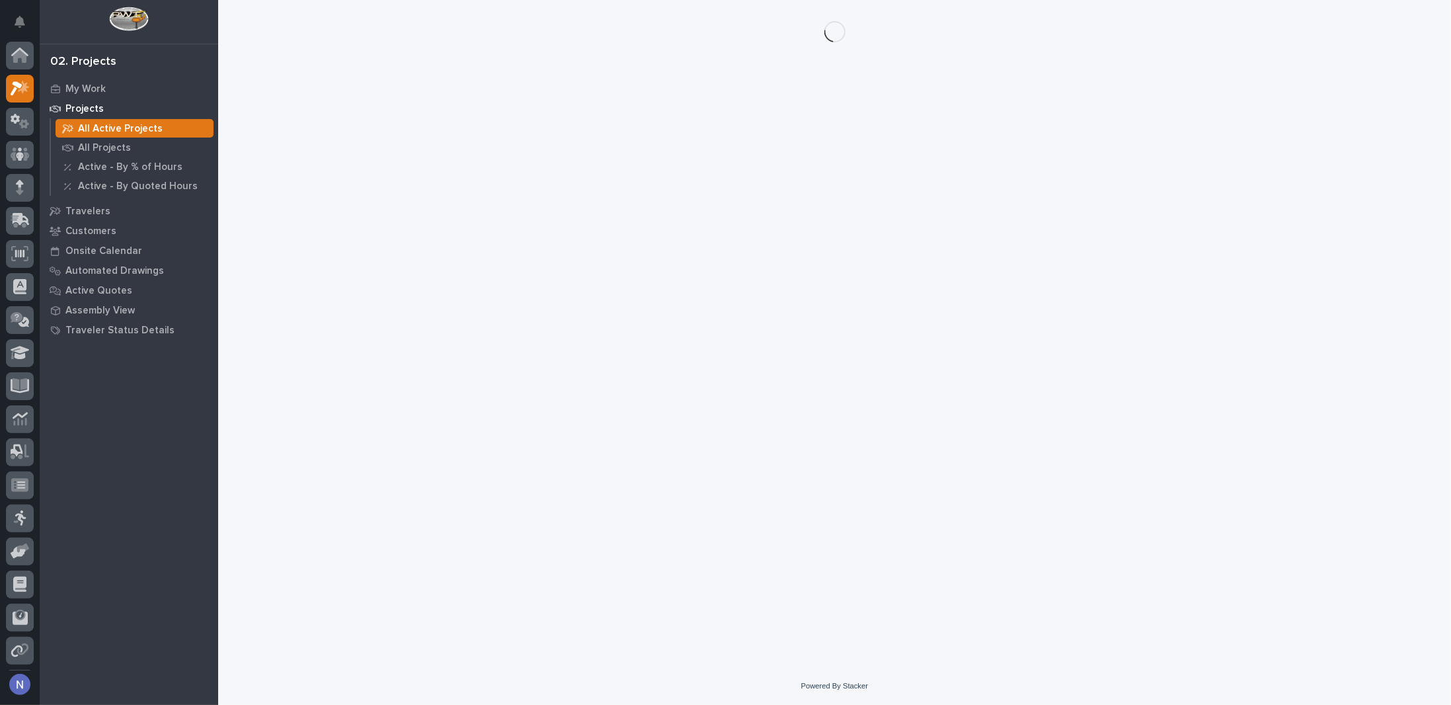
scroll to position [32, 0]
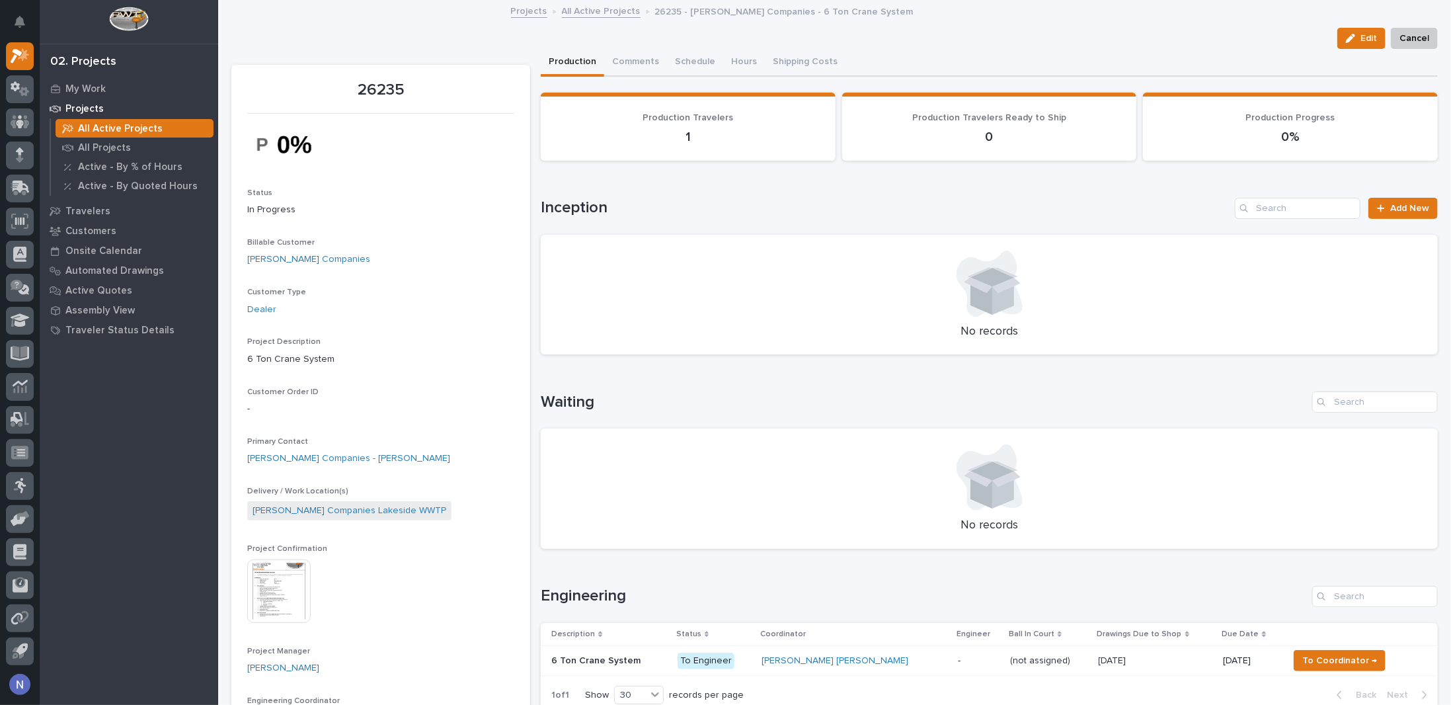
click at [262, 585] on img at bounding box center [278, 590] width 63 height 63
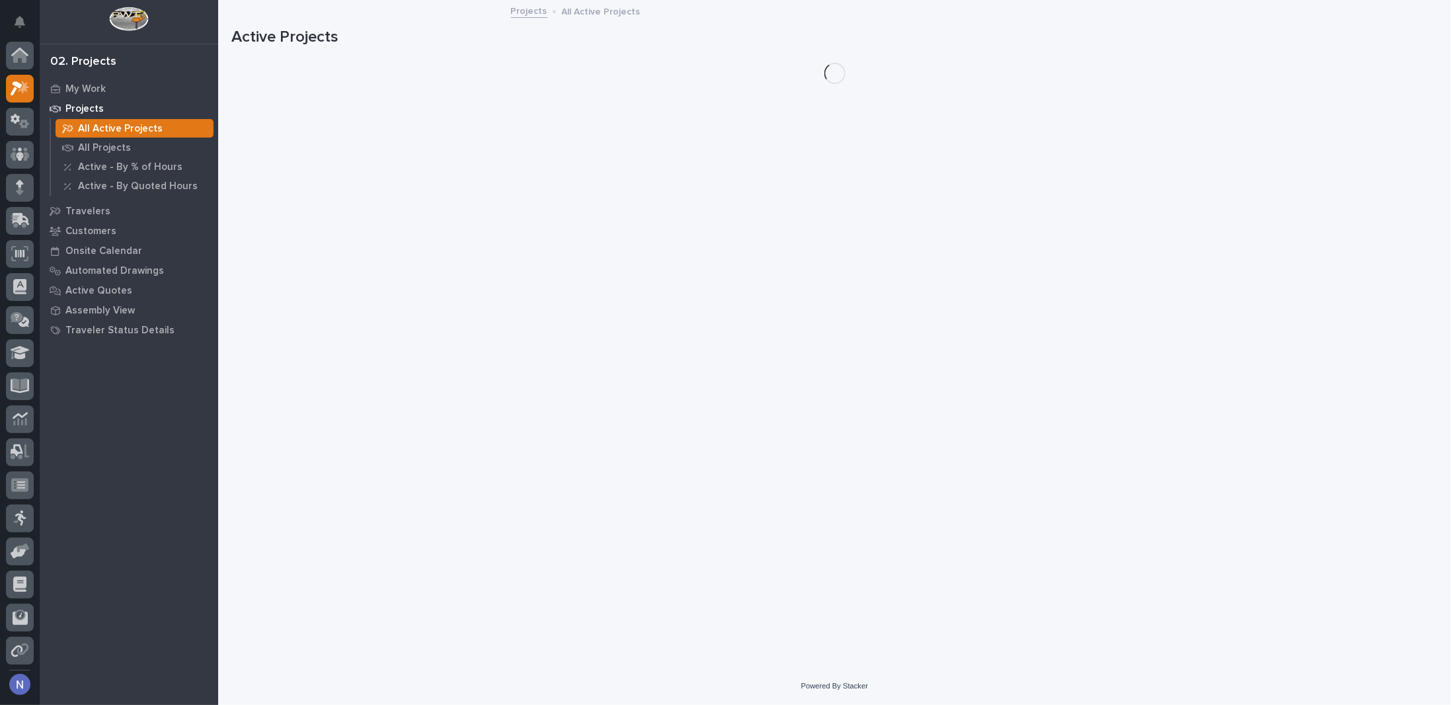
scroll to position [32, 0]
